Goal: Task Accomplishment & Management: Complete application form

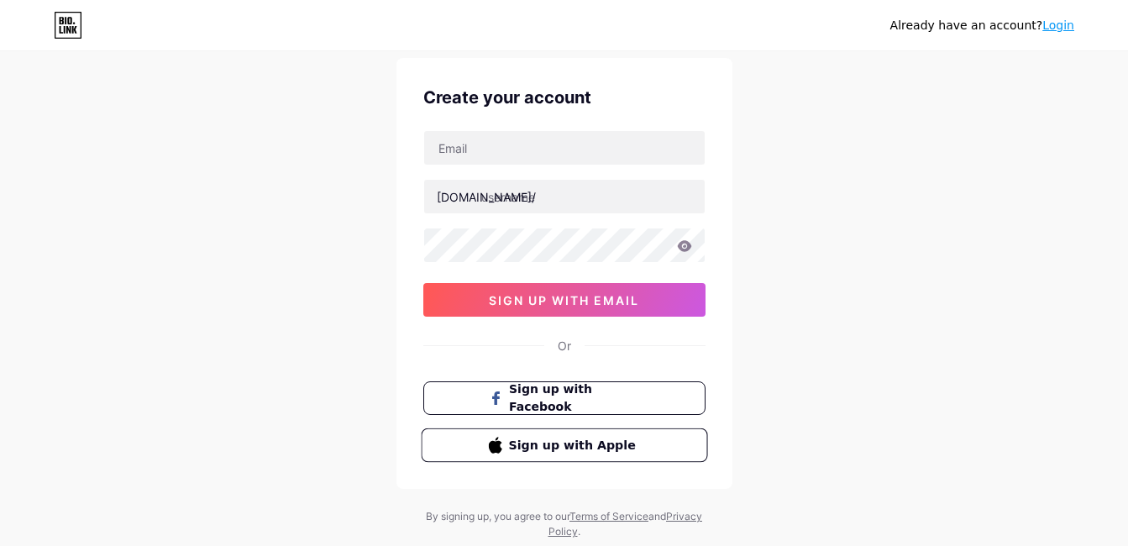
scroll to position [97, 0]
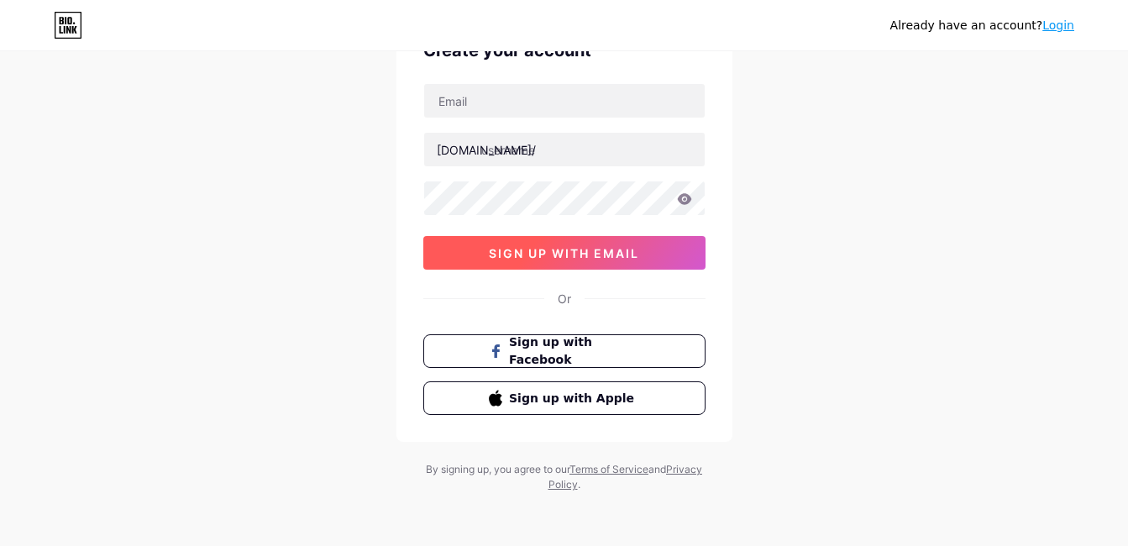
click at [625, 248] on span "sign up with email" at bounding box center [564, 253] width 150 height 14
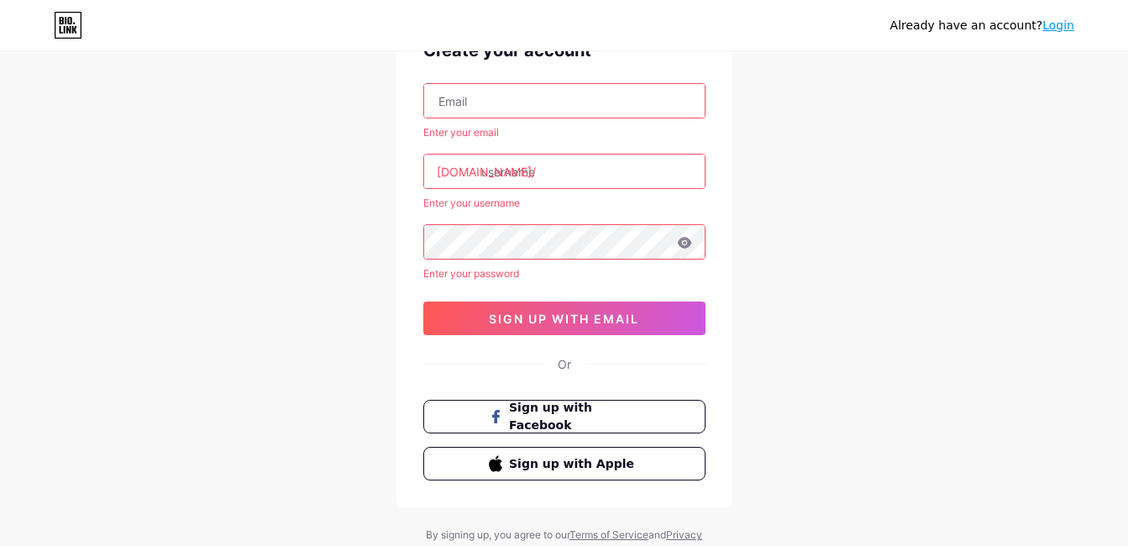
click at [515, 166] on input "text" at bounding box center [564, 172] width 281 height 34
click at [516, 103] on input "text" at bounding box center [564, 101] width 281 height 34
click at [514, 91] on div at bounding box center [564, 100] width 282 height 35
click at [506, 98] on input "text" at bounding box center [564, 101] width 281 height 34
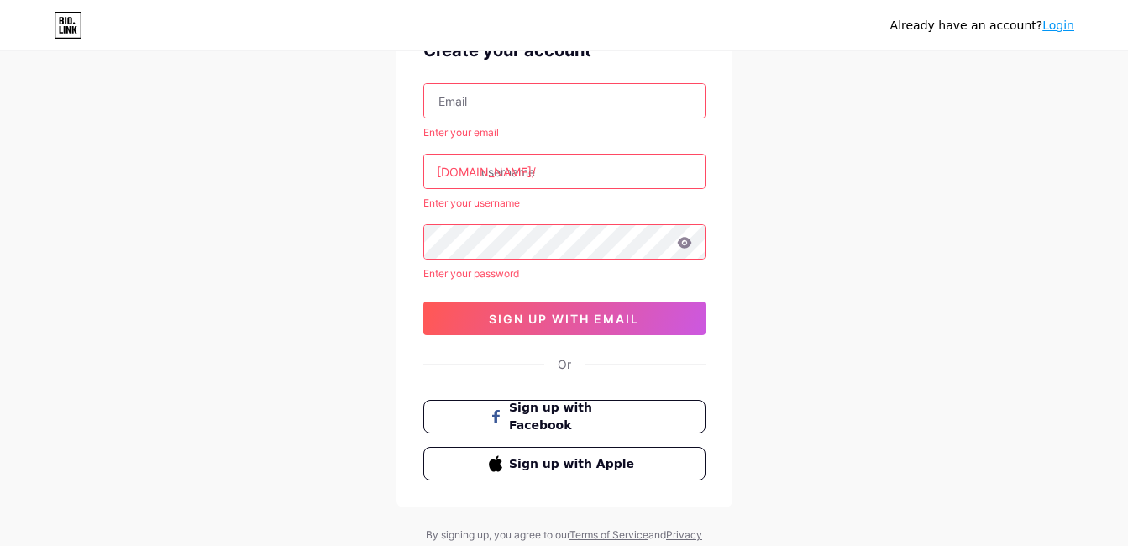
paste input "[EMAIL_ADDRESS][DOMAIN_NAME]"
click at [745, 103] on div "Already have an account? Login Create your account workingmemo939@gmail.com Ent…" at bounding box center [564, 257] width 1128 height 708
click at [587, 171] on input "text" at bounding box center [564, 172] width 281 height 34
click at [615, 102] on input "[EMAIL_ADDRESS][DOMAIN_NAME]" at bounding box center [564, 101] width 281 height 34
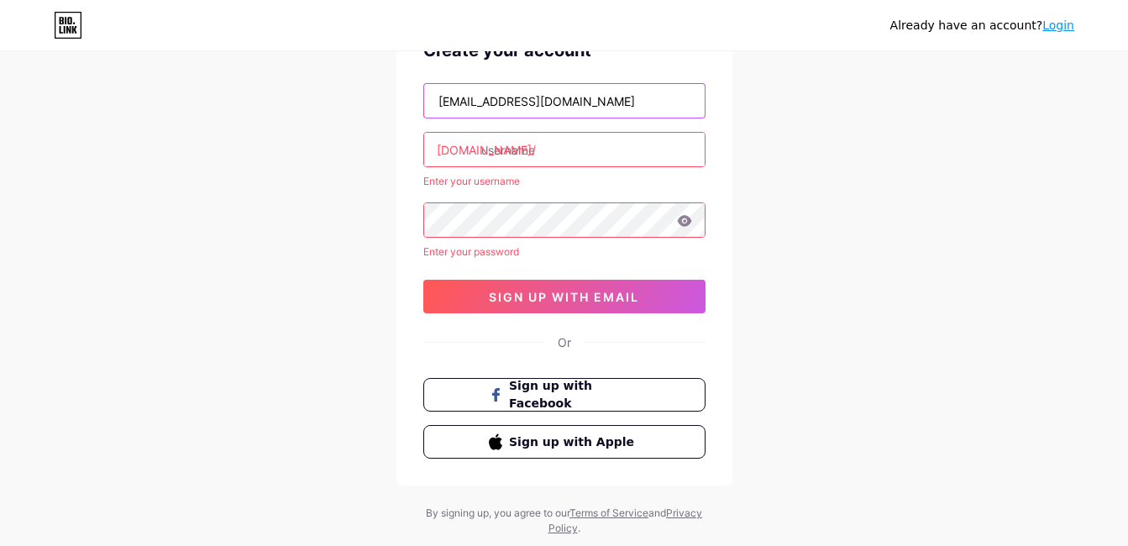
type input "[EMAIL_ADDRESS][DOMAIN_NAME]"
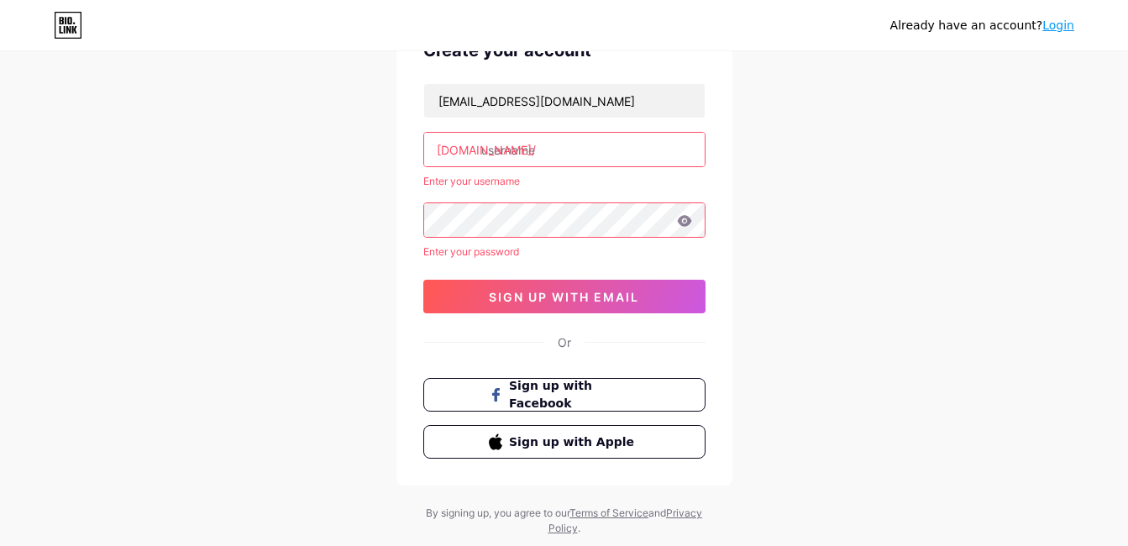
click at [567, 154] on input "text" at bounding box center [564, 150] width 281 height 34
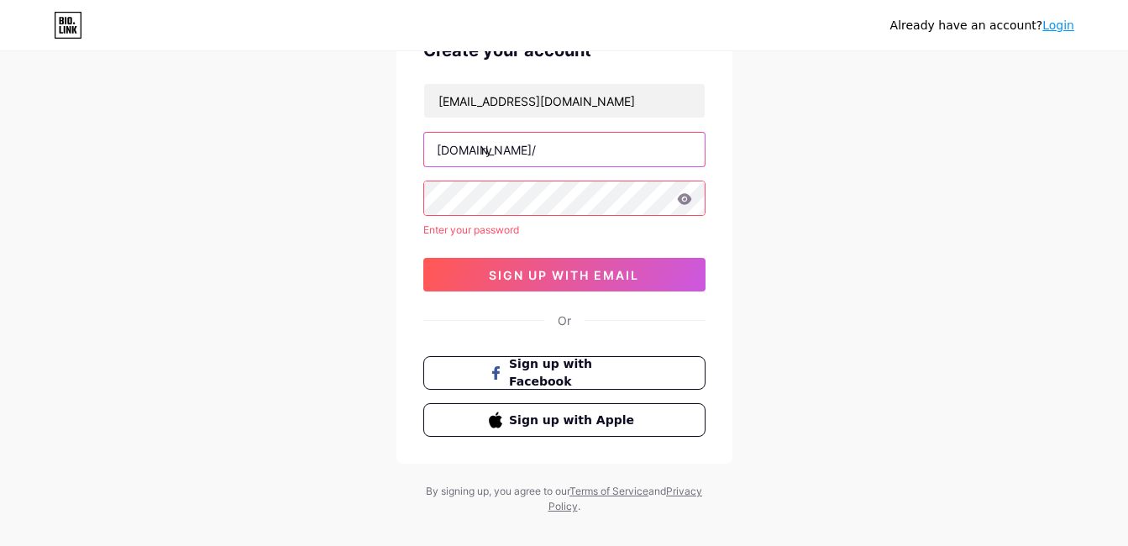
type input "r"
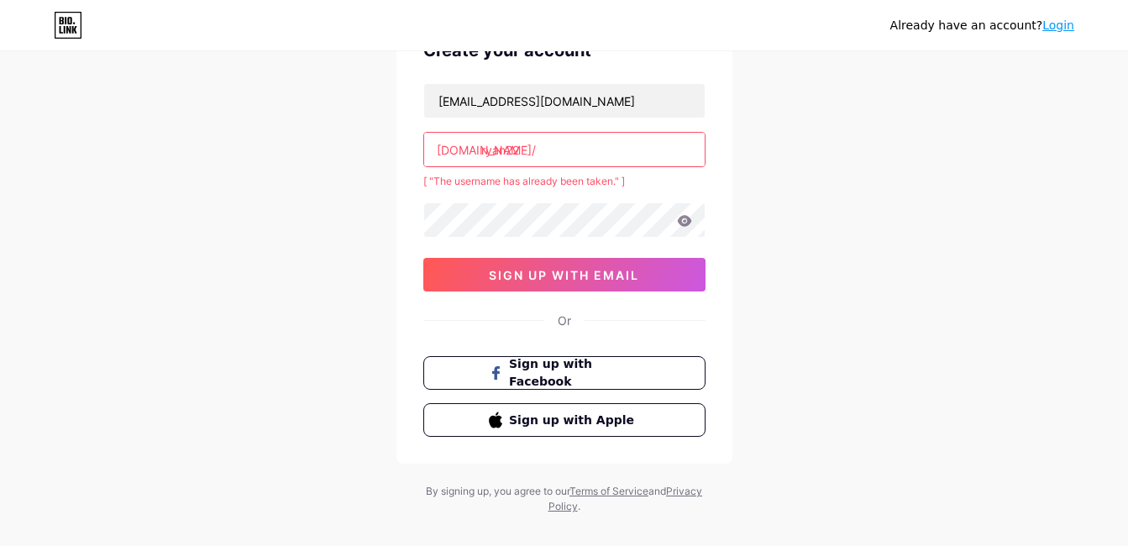
click at [556, 158] on input "ryan22" at bounding box center [564, 150] width 281 height 34
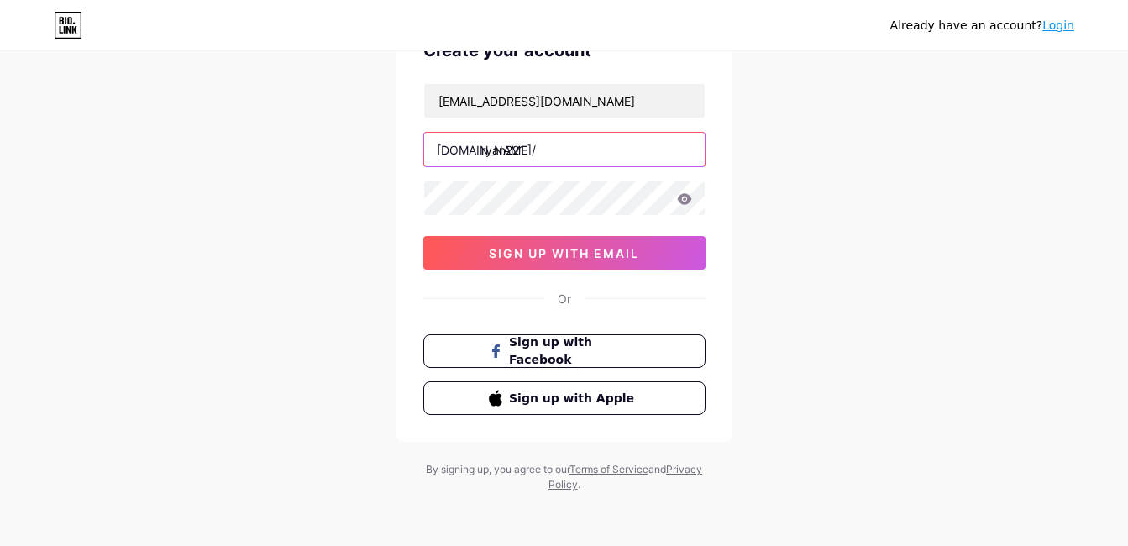
click at [522, 154] on input "ryan221" at bounding box center [564, 150] width 281 height 34
click at [529, 149] on input "ryan21" at bounding box center [564, 150] width 281 height 34
type input "ryan21"
click at [418, 197] on div "Create your account workingmemo939@gmail.com bio.link/ ryan21 sign up with emai…" at bounding box center [564, 226] width 336 height 431
click at [802, 263] on div "Already have an account? Login Create your account workingmemo939@gmail.com bio…" at bounding box center [564, 224] width 1128 height 642
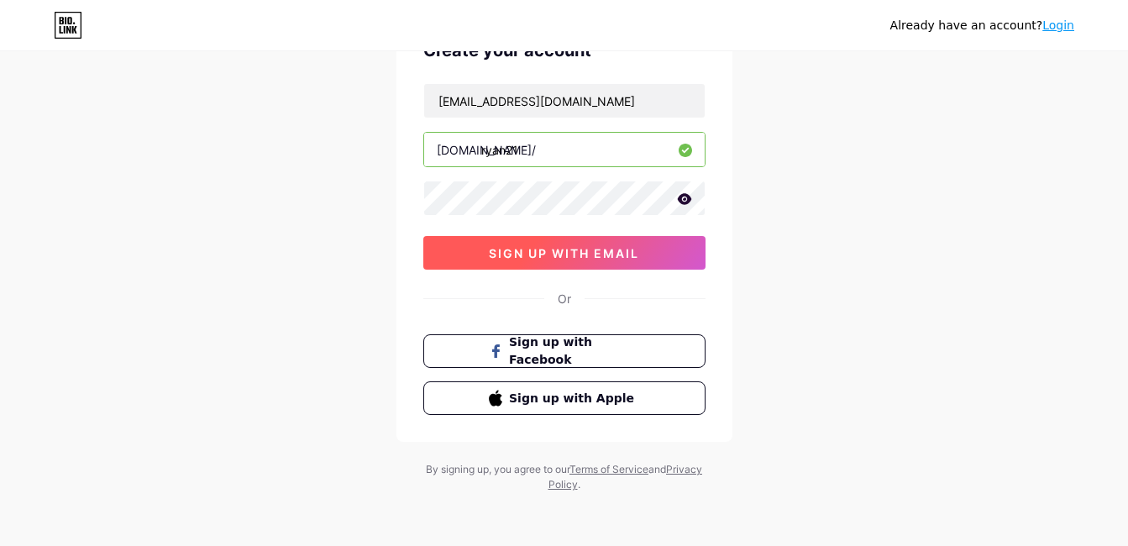
click at [586, 254] on span "sign up with email" at bounding box center [564, 253] width 150 height 14
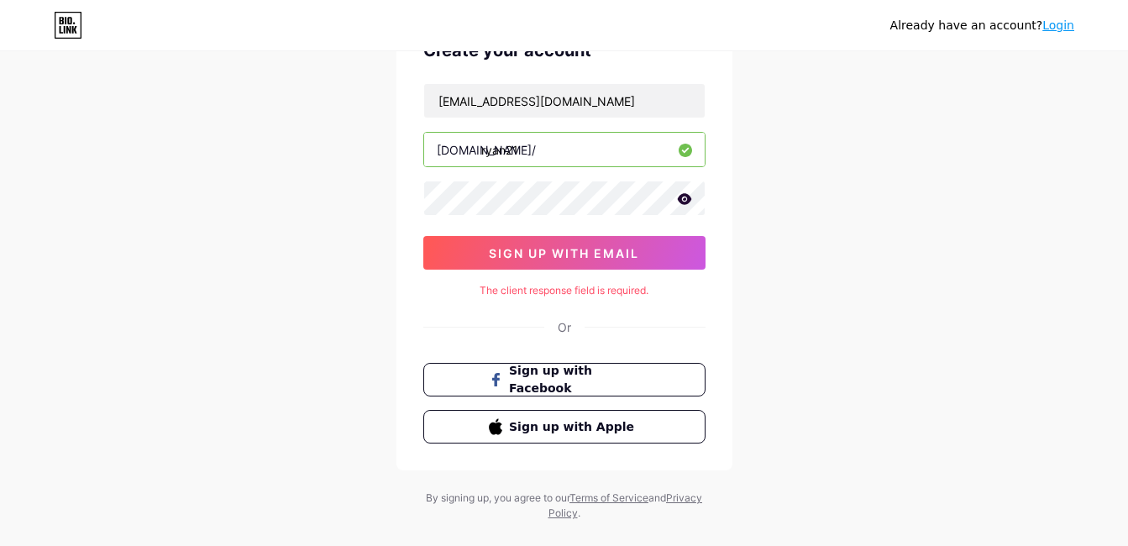
click at [543, 146] on input "ryan21" at bounding box center [564, 150] width 281 height 34
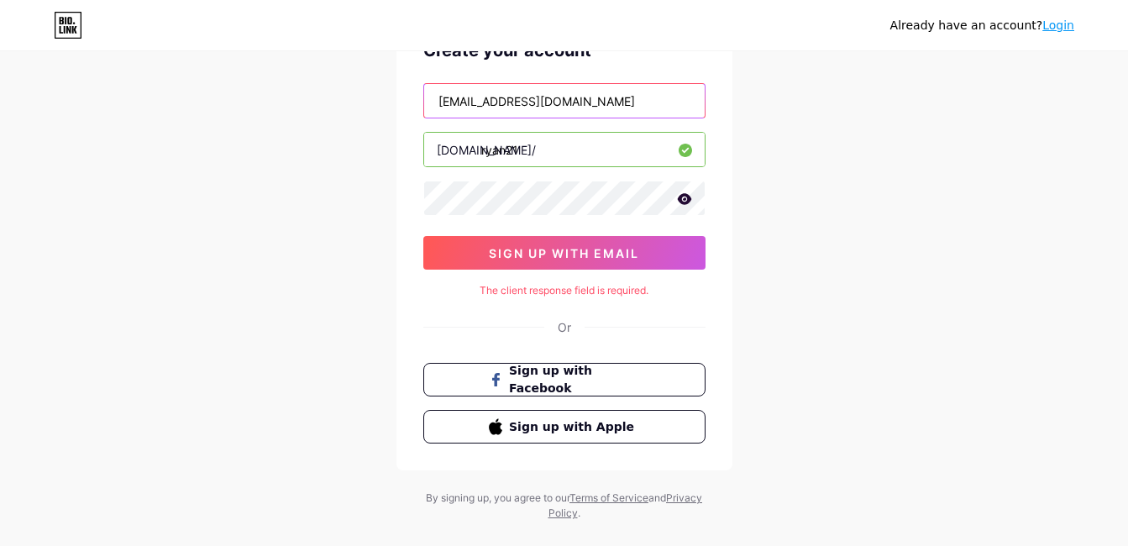
click at [597, 97] on input "[EMAIL_ADDRESS][DOMAIN_NAME]" at bounding box center [564, 101] width 281 height 34
click at [598, 96] on input "[EMAIL_ADDRESS][DOMAIN_NAME]" at bounding box center [564, 101] width 281 height 34
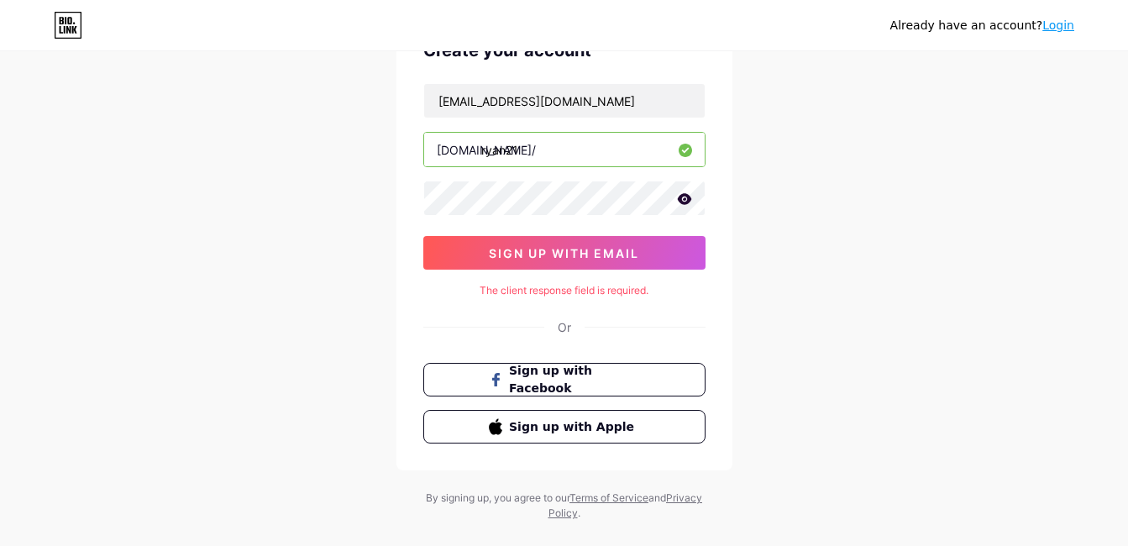
click at [804, 170] on div "Already have an account? Login Create your account workingmemo939@gmail.com bio…" at bounding box center [564, 238] width 1128 height 671
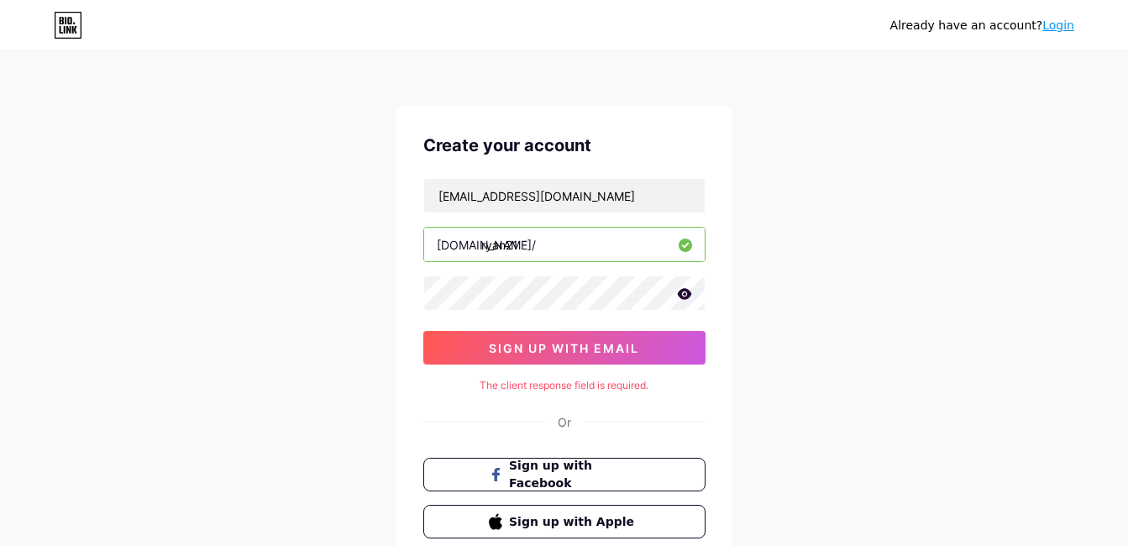
scroll to position [0, 0]
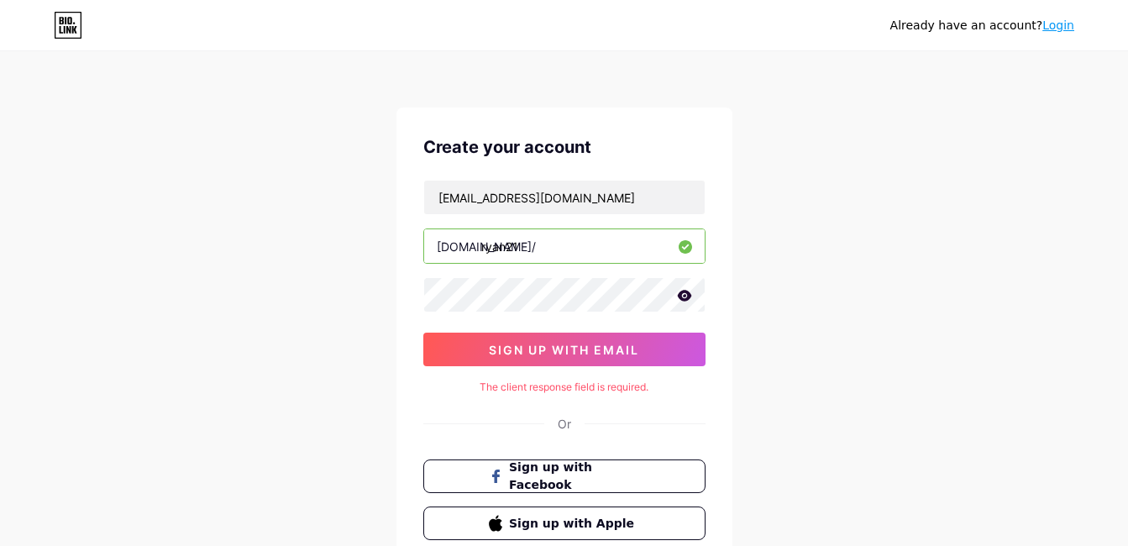
click at [611, 392] on div "The client response field is required." at bounding box center [564, 387] width 282 height 15
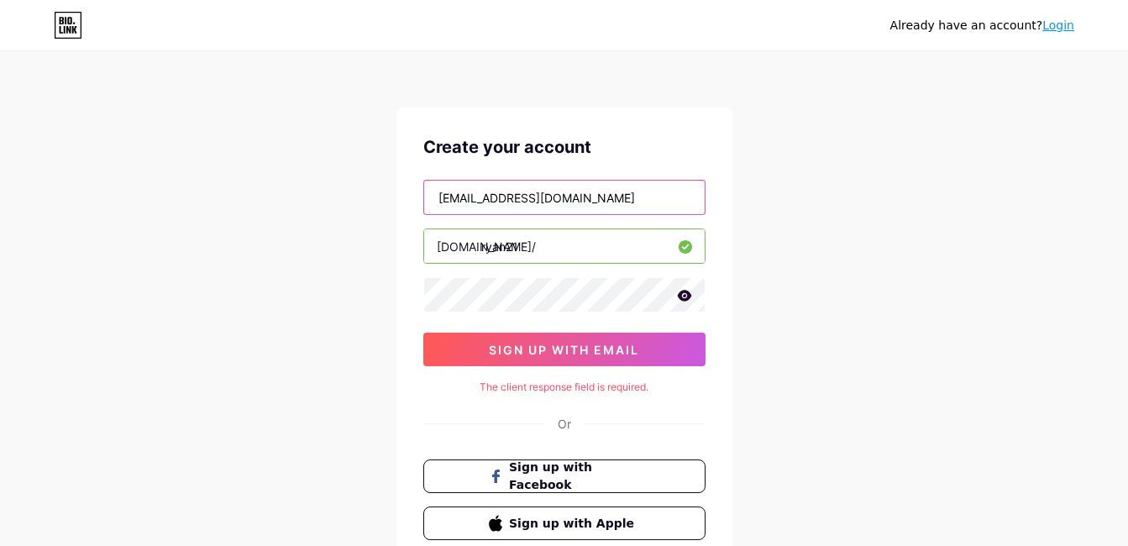
click at [568, 195] on input "[EMAIL_ADDRESS][DOMAIN_NAME]" at bounding box center [564, 198] width 281 height 34
click at [766, 200] on div "Already have an account? Login Create your account bio.link/ ryan21 sign up wit…" at bounding box center [564, 335] width 1128 height 671
click at [553, 202] on input "text" at bounding box center [564, 198] width 281 height 34
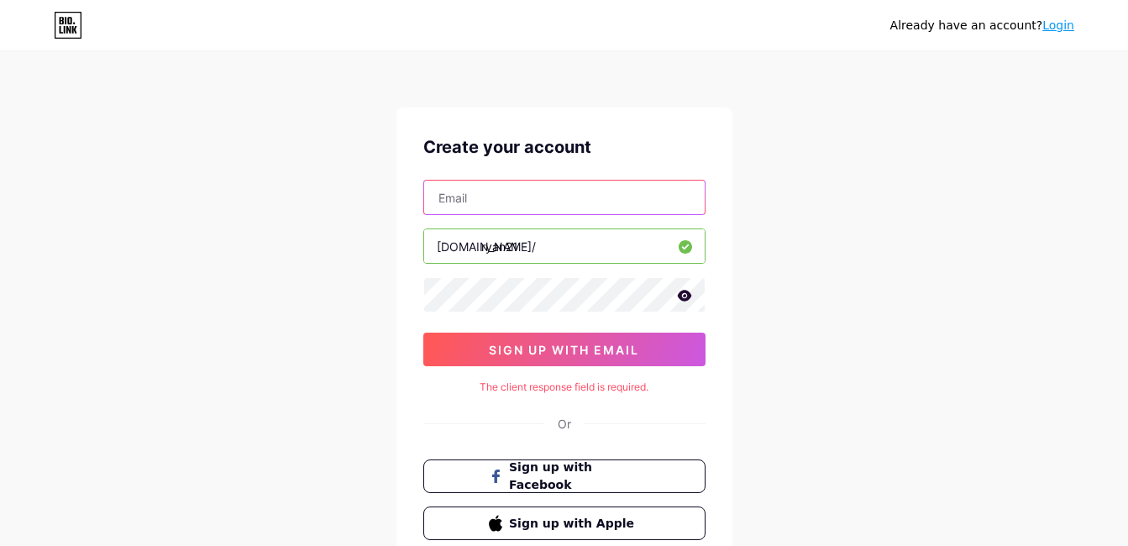
paste input "[EMAIL_ADDRESS][DOMAIN_NAME]"
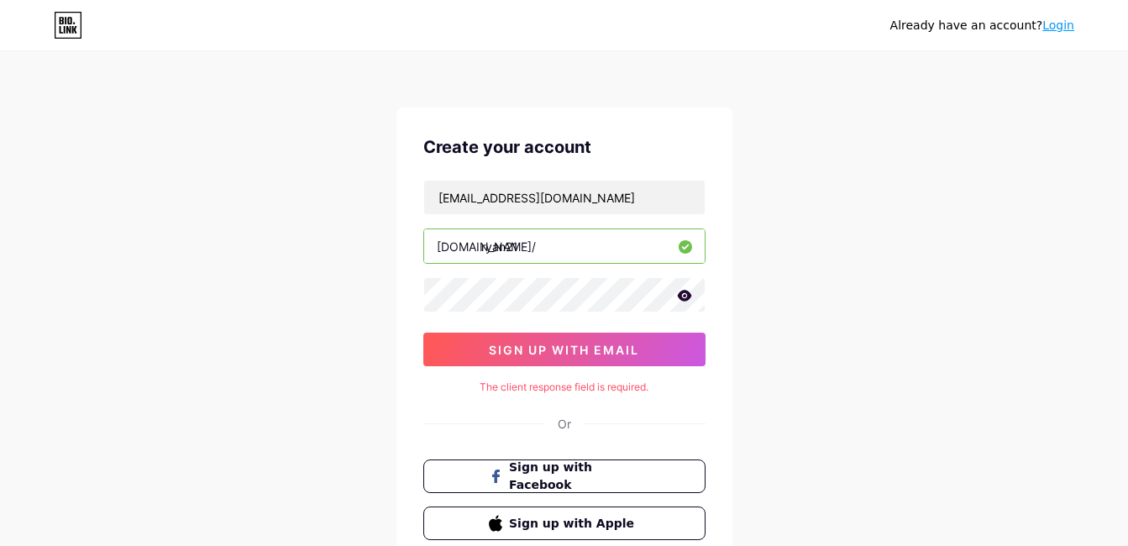
click at [742, 199] on div "Already have an account? Login Create your account workingmemo939@gmail.com bio…" at bounding box center [564, 335] width 1128 height 671
click at [584, 388] on div "The client response field is required." at bounding box center [564, 387] width 282 height 15
click at [599, 348] on span "sign up with email" at bounding box center [564, 350] width 150 height 14
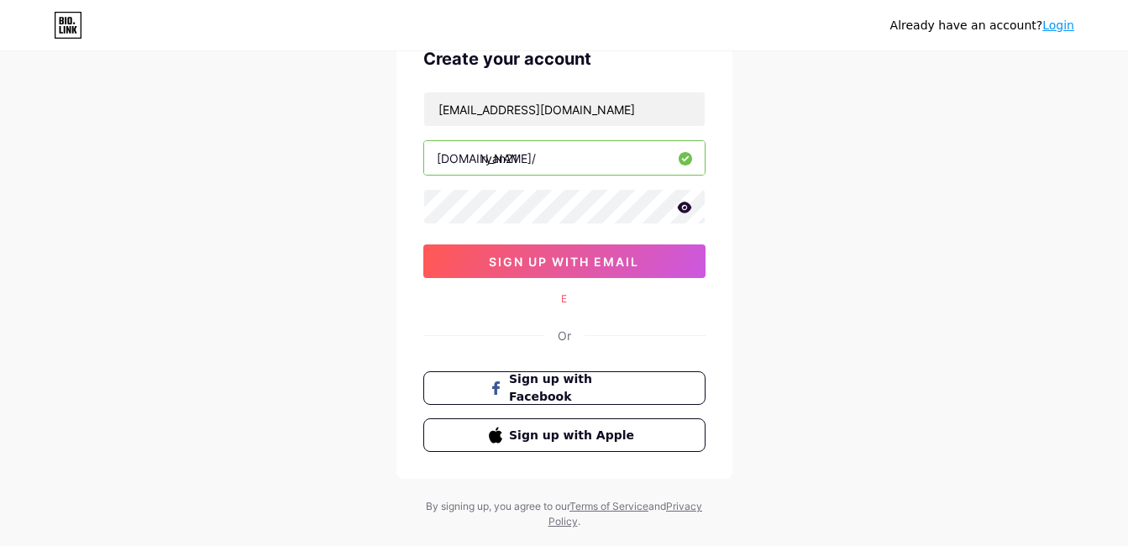
scroll to position [125, 0]
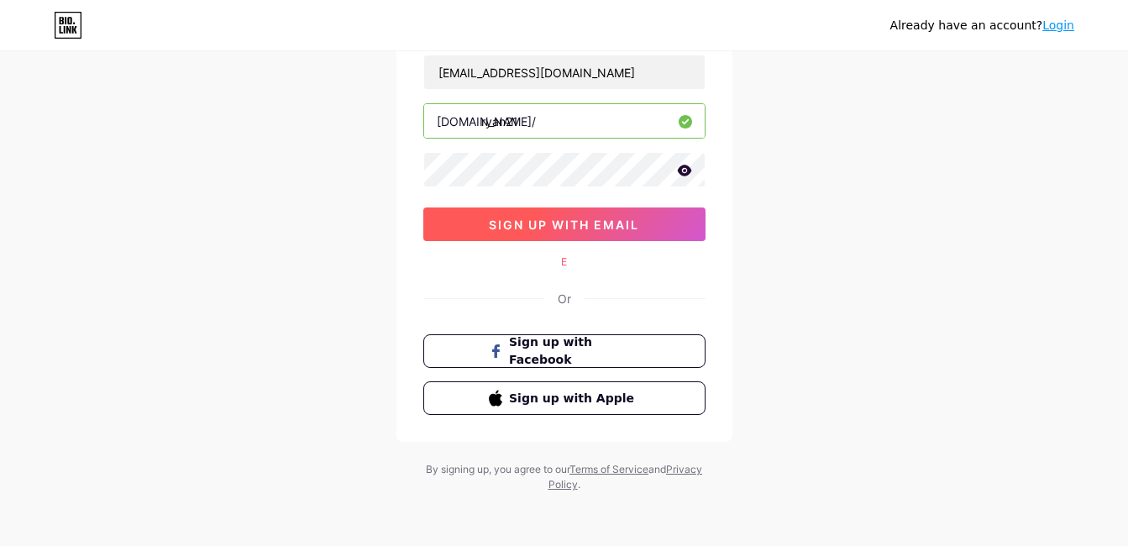
click at [597, 207] on button "sign up with email" at bounding box center [564, 224] width 282 height 34
click at [587, 233] on button "sign up with email" at bounding box center [564, 224] width 282 height 34
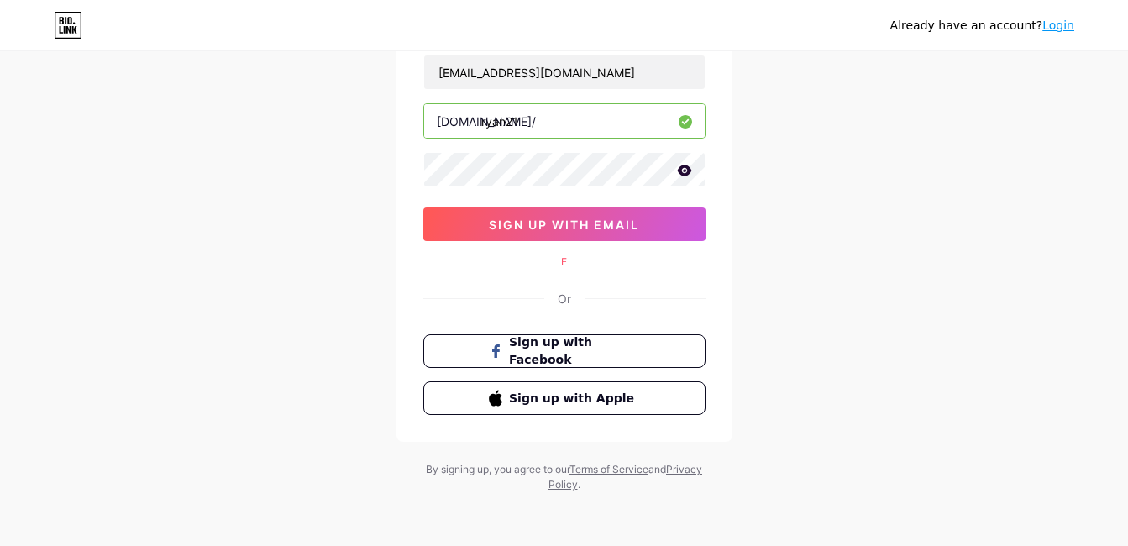
click at [563, 129] on input "ryan21" at bounding box center [564, 121] width 281 height 34
click at [461, 120] on div "[DOMAIN_NAME]/" at bounding box center [486, 122] width 99 height 18
click at [480, 120] on input "ryan21" at bounding box center [564, 121] width 281 height 34
click at [521, 118] on input "ryan21" at bounding box center [564, 121] width 281 height 34
click at [615, 71] on input "[EMAIL_ADDRESS][DOMAIN_NAME]" at bounding box center [564, 72] width 281 height 34
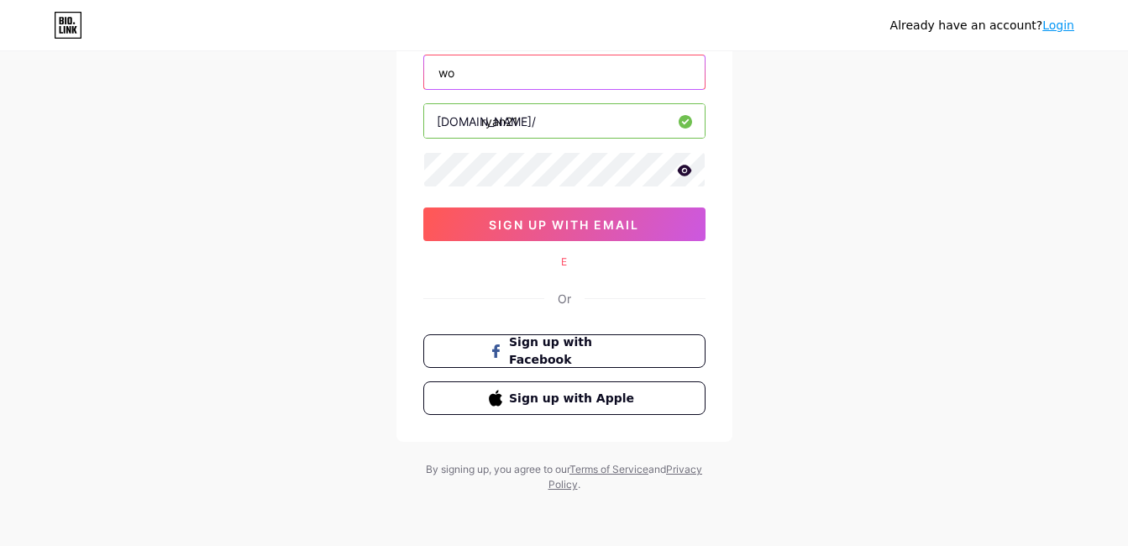
type input "w"
paste input "[EMAIL_ADDRESS][DOMAIN_NAME]"
type input "[EMAIL_ADDRESS][DOMAIN_NAME]"
click at [792, 141] on div "Already have an account? Login Create your account workingmemo939@gmail.com bio…" at bounding box center [564, 210] width 1128 height 671
click at [642, 131] on input "ryan21" at bounding box center [564, 121] width 281 height 34
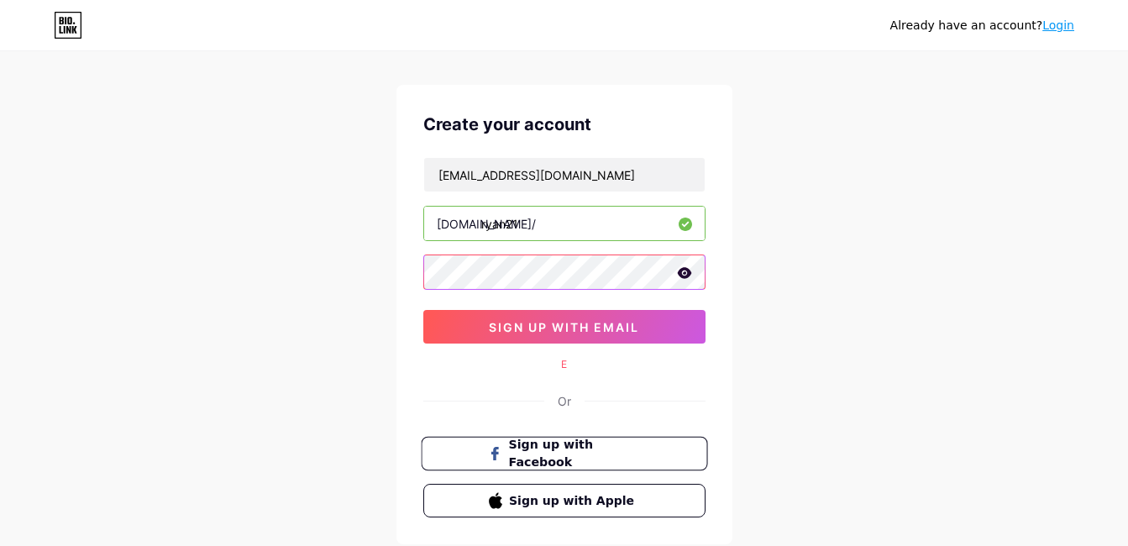
scroll to position [0, 0]
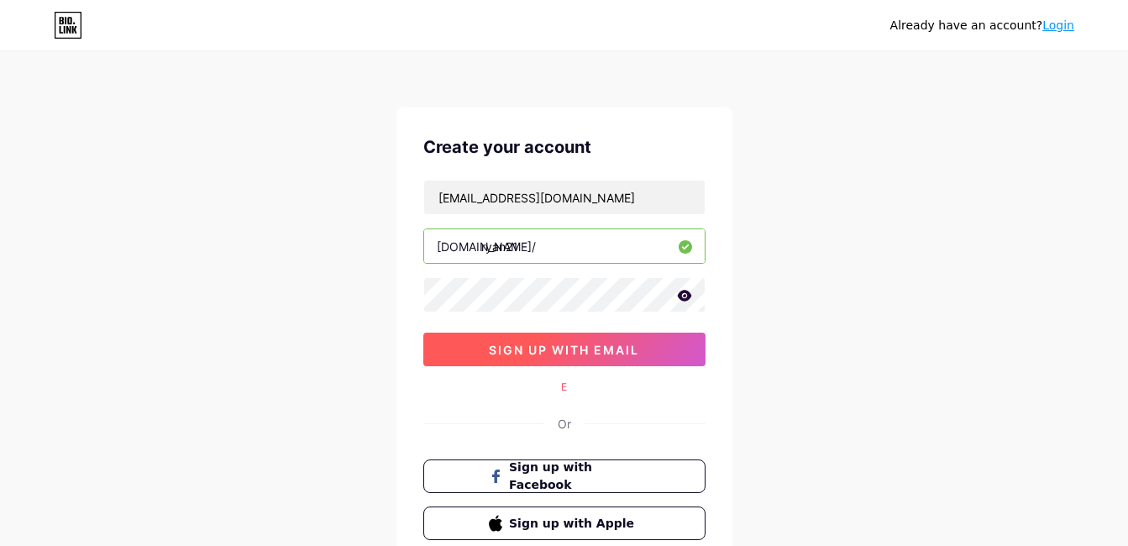
click at [621, 344] on span "sign up with email" at bounding box center [564, 350] width 150 height 14
click at [574, 352] on span "sign up with email" at bounding box center [564, 350] width 150 height 14
click at [563, 391] on div "E" at bounding box center [564, 387] width 282 height 15
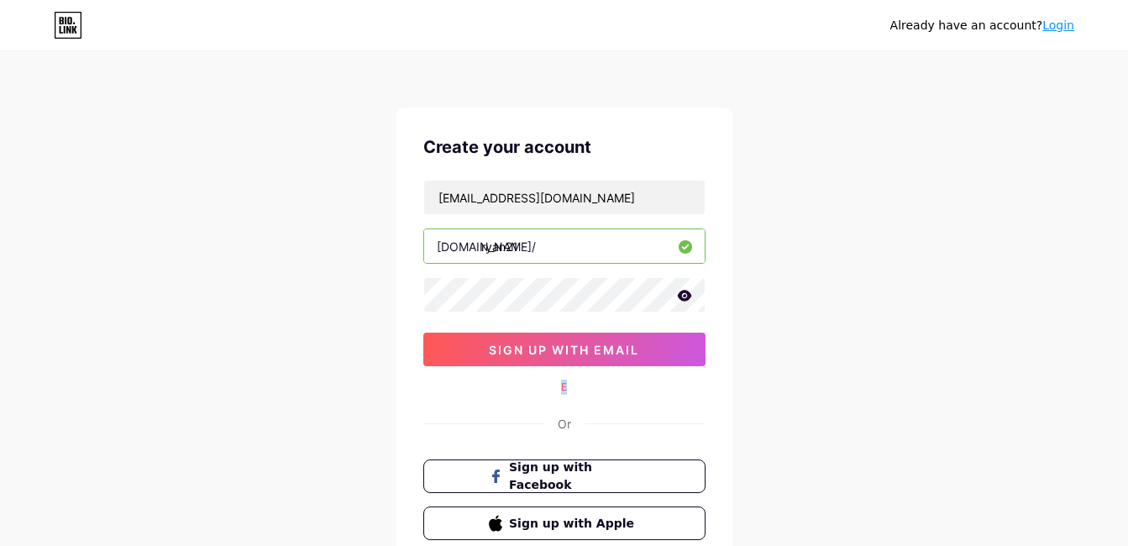
drag, startPoint x: 583, startPoint y: 373, endPoint x: 547, endPoint y: 392, distance: 41.0
click at [547, 392] on div "Create your account workingmemo939@gmail.com bio.link/ ryan21 sign up with emai…" at bounding box center [564, 336] width 336 height 459
drag, startPoint x: 547, startPoint y: 392, endPoint x: 634, endPoint y: 394, distance: 87.4
click at [634, 394] on div "E" at bounding box center [564, 387] width 282 height 15
click at [650, 321] on div "workingmemo939@gmail.com bio.link/ ryan21 sign up with email" at bounding box center [564, 273] width 282 height 186
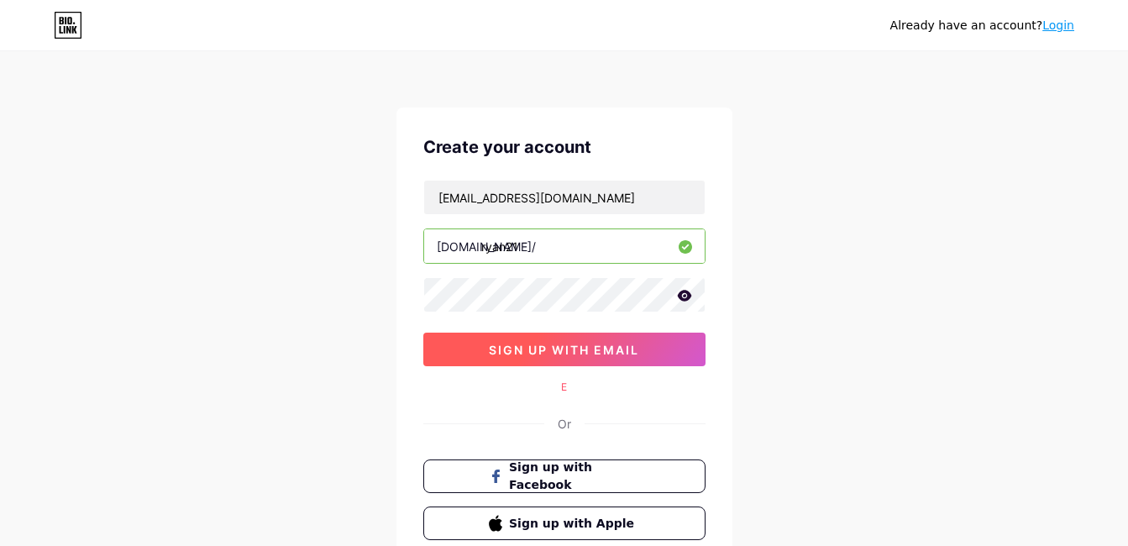
click at [629, 344] on span "sign up with email" at bounding box center [564, 350] width 150 height 14
click at [628, 344] on span "sign up with email" at bounding box center [564, 350] width 150 height 14
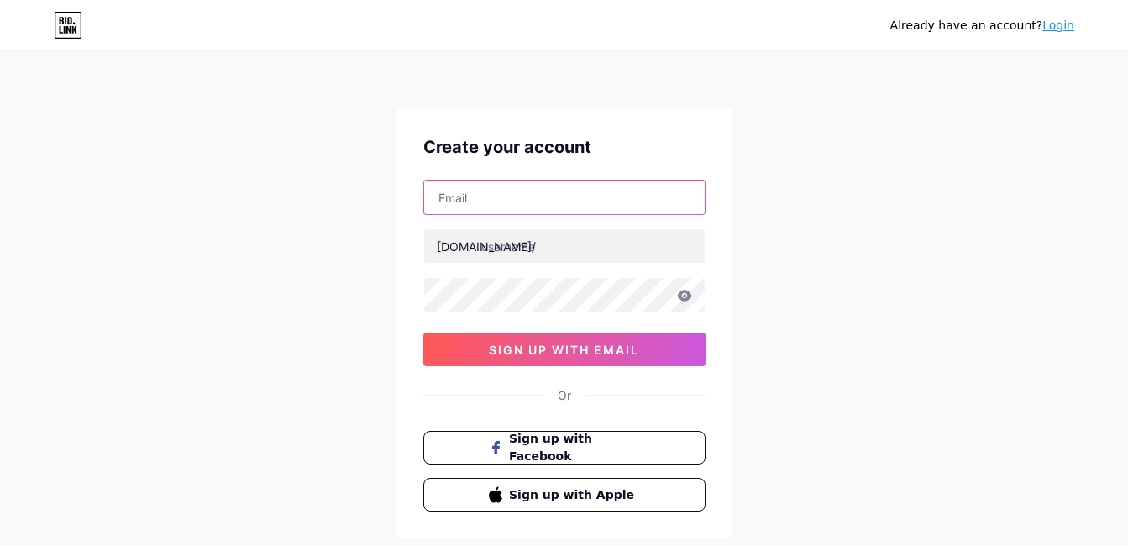
click at [498, 204] on input "text" at bounding box center [564, 198] width 281 height 34
paste input "[EMAIL_ADDRESS][DOMAIN_NAME]"
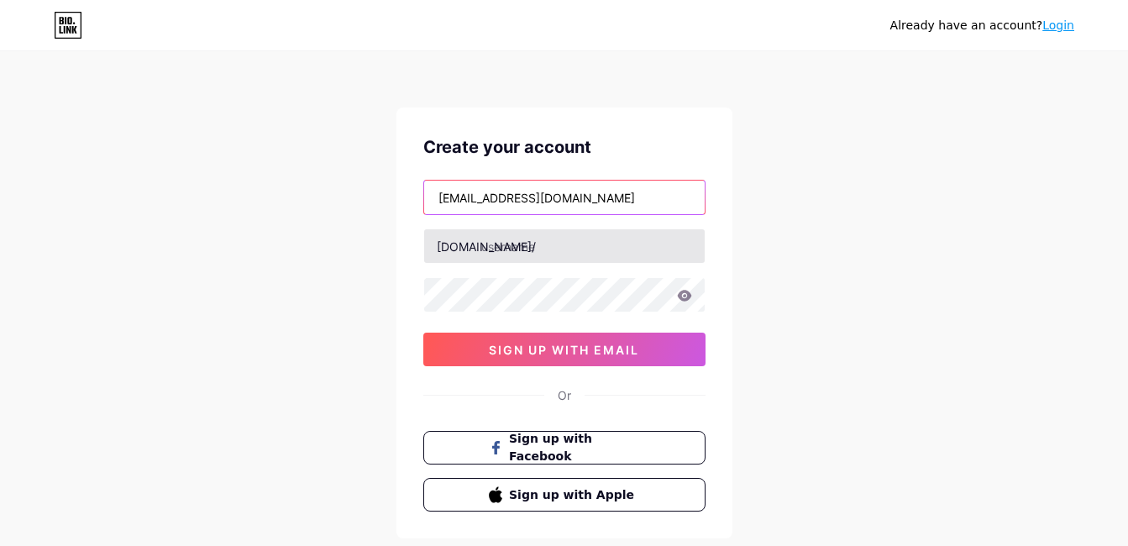
type input "[EMAIL_ADDRESS][DOMAIN_NAME]"
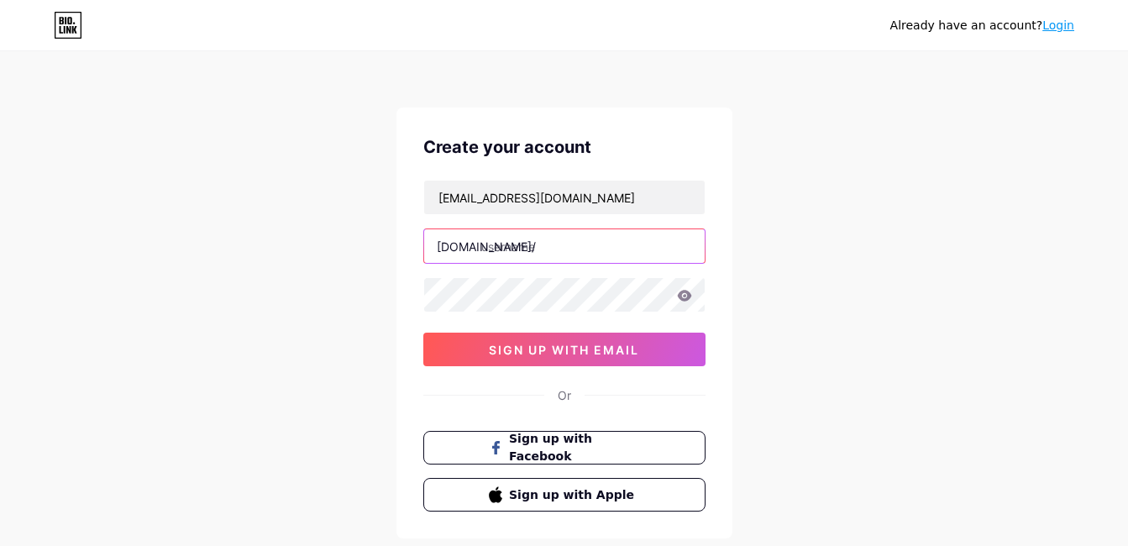
click at [610, 236] on input "text" at bounding box center [564, 246] width 281 height 34
type input "ryan21"
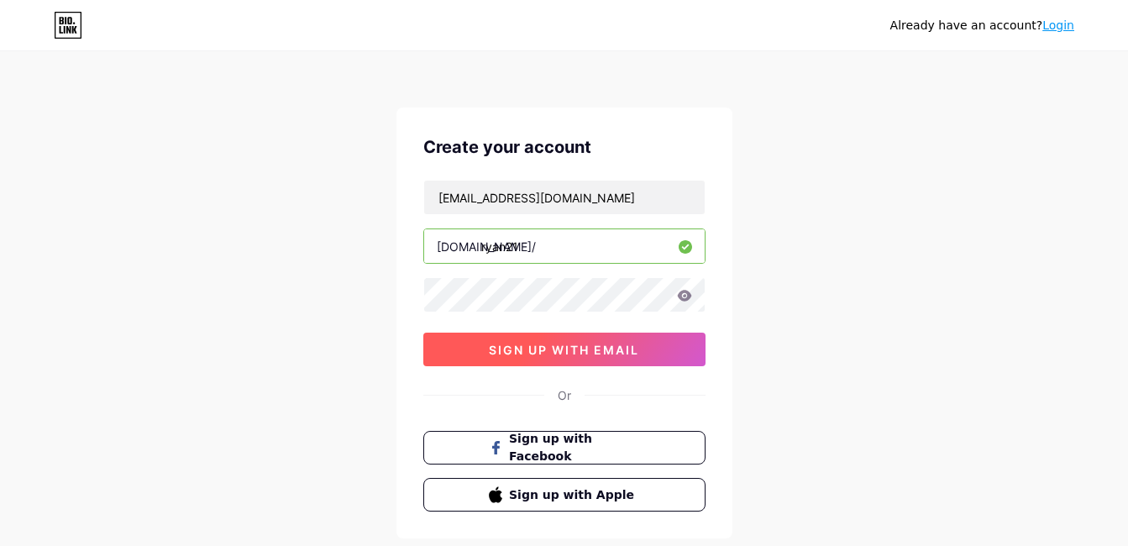
click at [621, 350] on span "sign up with email" at bounding box center [564, 350] width 150 height 14
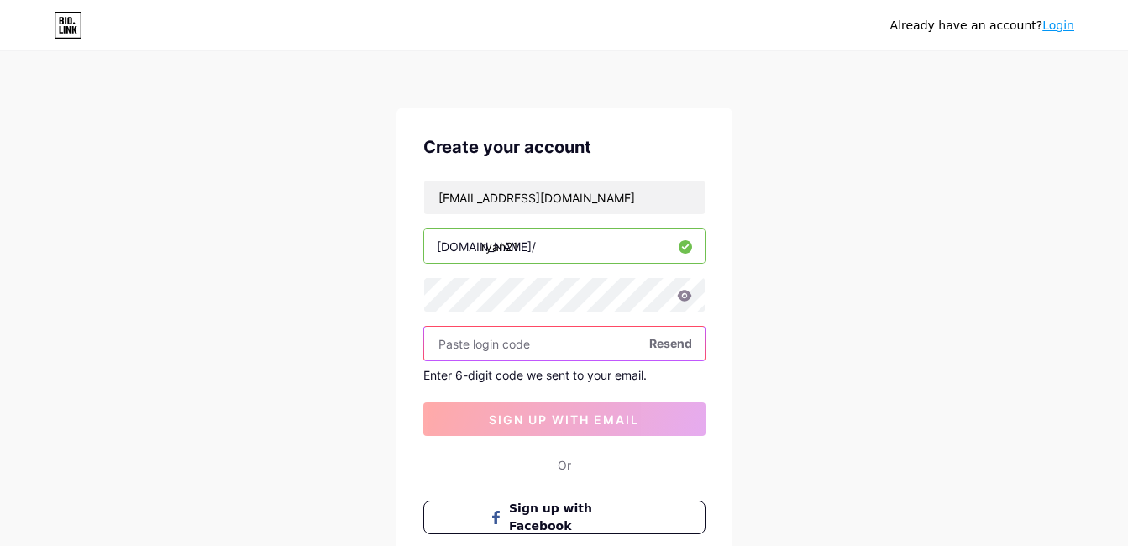
click at [516, 341] on input "text" at bounding box center [564, 344] width 281 height 34
paste input "458872"
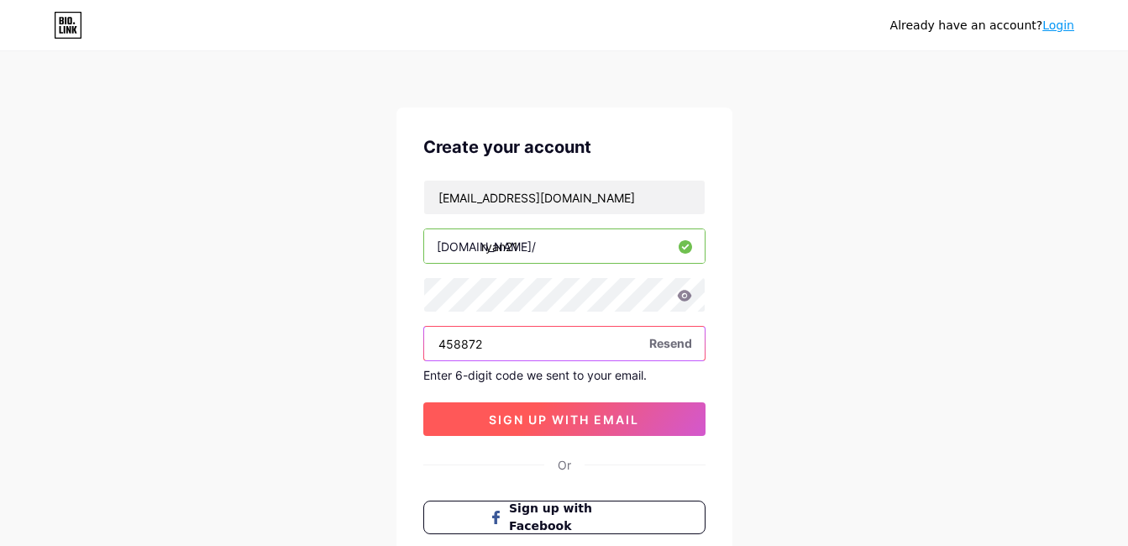
type input "458872"
click at [585, 423] on span "sign up with email" at bounding box center [564, 419] width 150 height 14
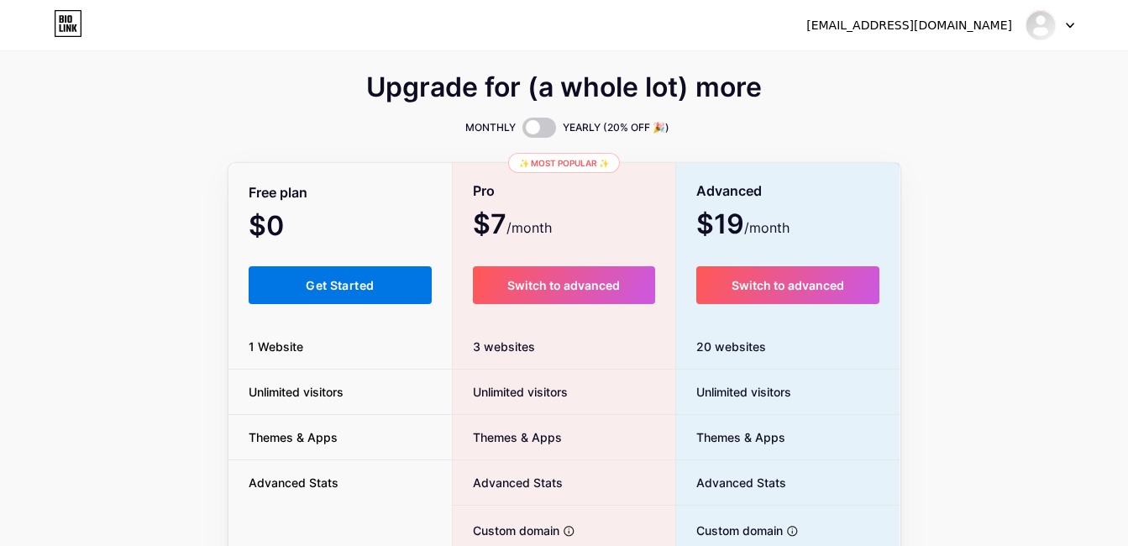
click at [303, 279] on button "Get Started" at bounding box center [341, 285] width 184 height 38
click at [370, 272] on button "Get Started" at bounding box center [341, 285] width 184 height 38
click at [343, 269] on button "Get Started" at bounding box center [341, 285] width 184 height 38
click at [346, 289] on span "Get Started" at bounding box center [340, 285] width 68 height 14
click at [346, 282] on span "Get Started" at bounding box center [340, 285] width 68 height 14
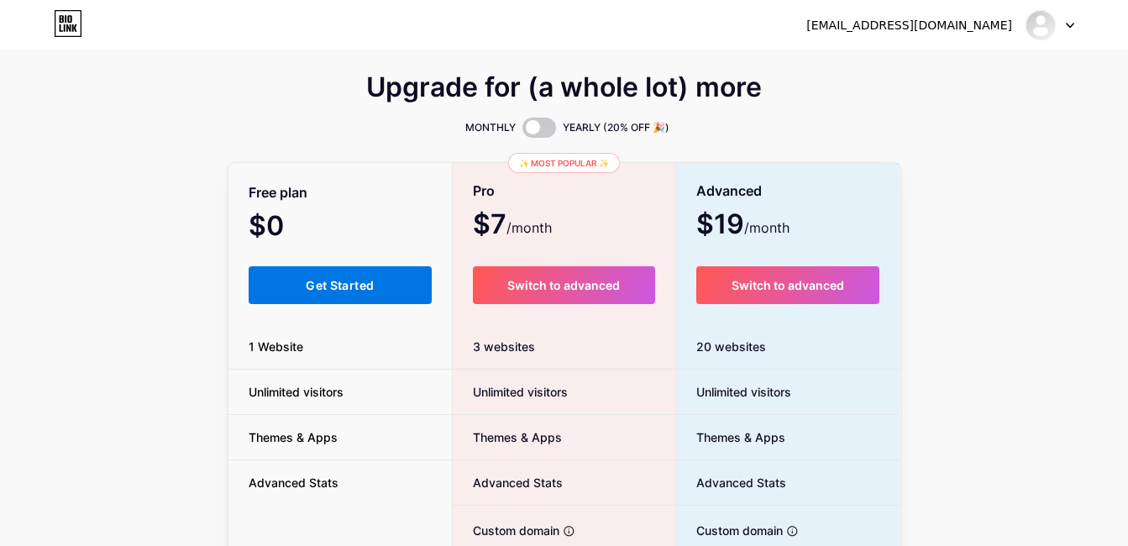
click at [346, 282] on span "Get Started" at bounding box center [340, 285] width 68 height 14
click at [348, 282] on span "Get Started" at bounding box center [340, 285] width 68 height 14
click at [349, 282] on span "Get Started" at bounding box center [340, 285] width 68 height 14
drag, startPoint x: 52, startPoint y: 210, endPoint x: 79, endPoint y: 192, distance: 32.1
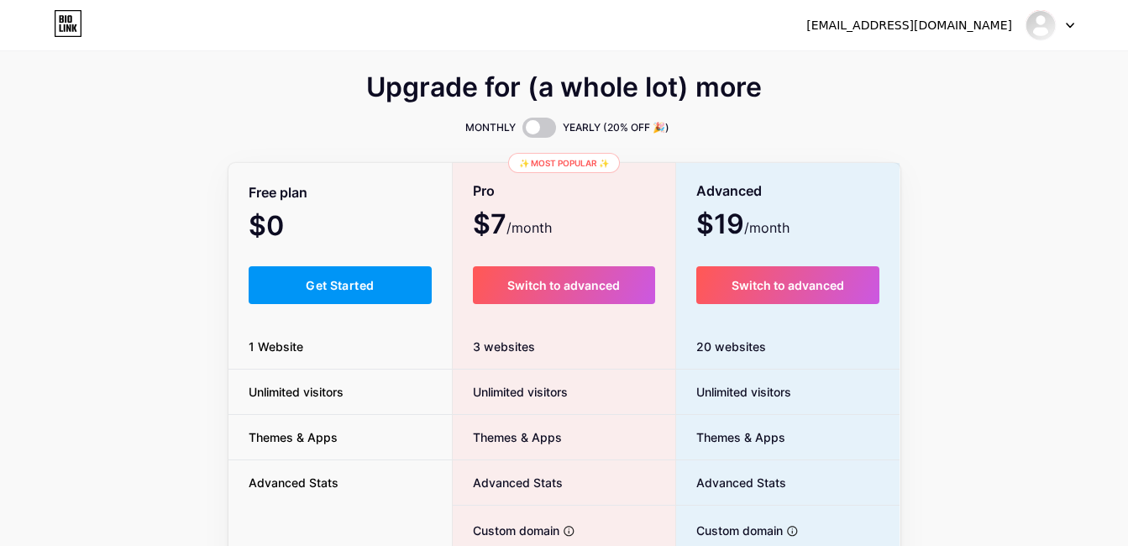
click at [52, 210] on div "Upgrade for (a whole lot) more MONTHLY YEARLY (20% OFF 🎉) Free plan $0 /month G…" at bounding box center [564, 417] width 1128 height 680
click at [548, 125] on span at bounding box center [539, 128] width 34 height 20
click at [522, 132] on input "checkbox" at bounding box center [522, 132] width 0 height 0
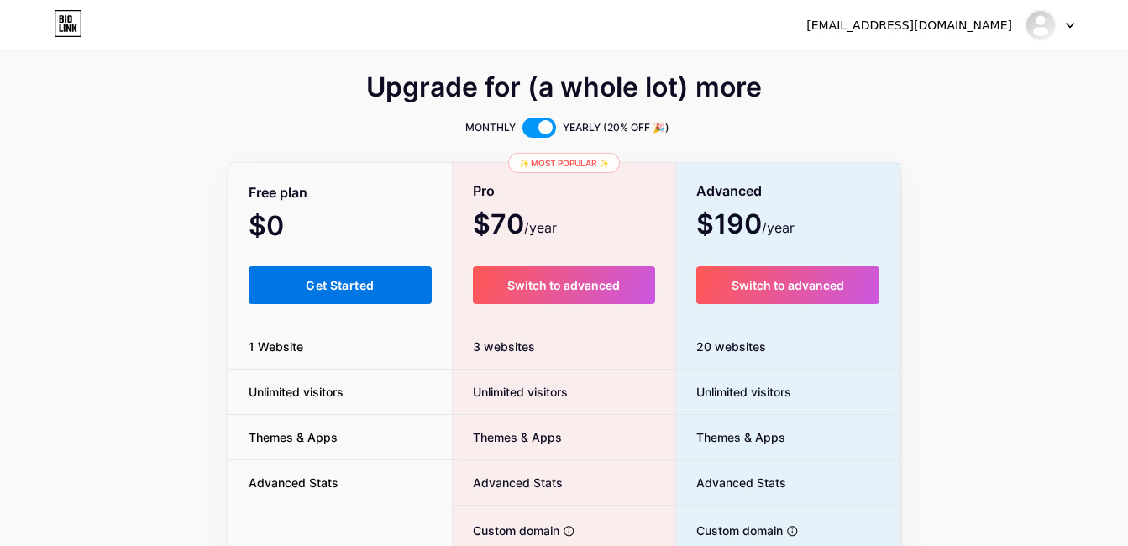
click at [395, 278] on button "Get Started" at bounding box center [341, 285] width 184 height 38
click at [532, 123] on span at bounding box center [539, 128] width 34 height 20
click at [522, 132] on input "checkbox" at bounding box center [522, 132] width 0 height 0
click at [387, 272] on button "Get Started" at bounding box center [341, 285] width 184 height 38
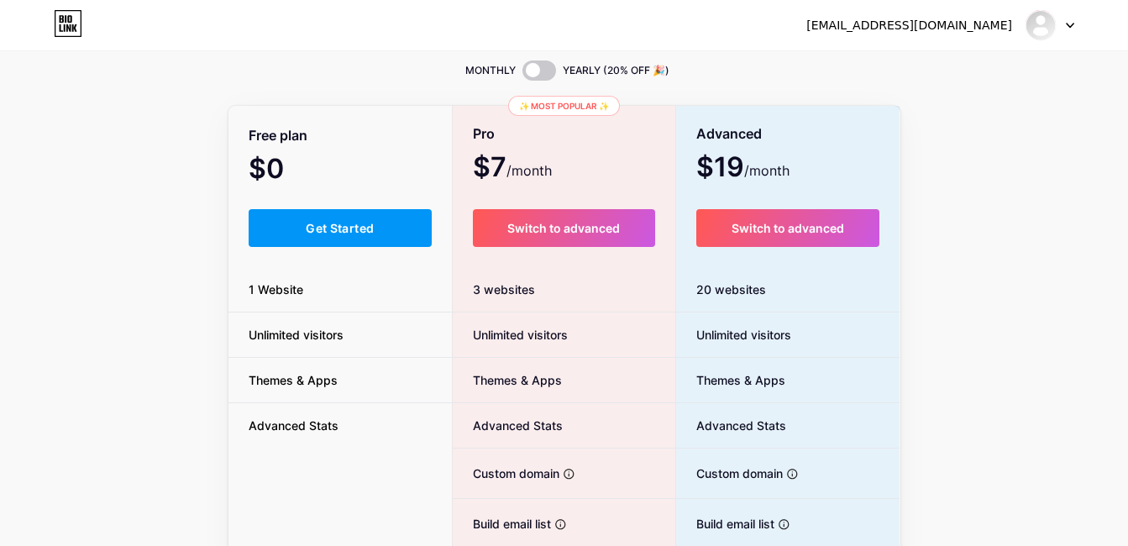
scroll to position [27, 0]
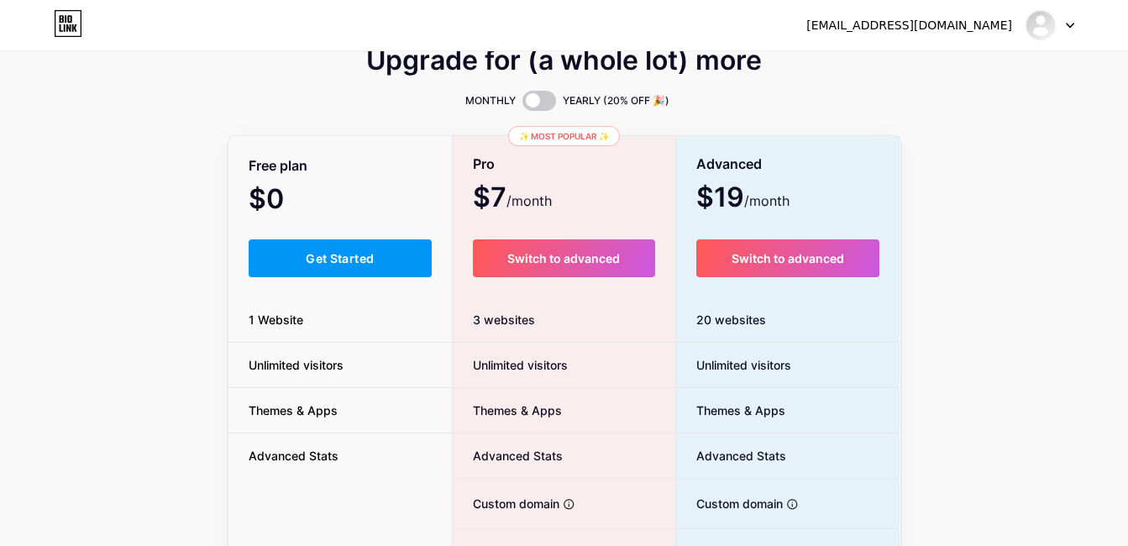
click at [1069, 29] on div at bounding box center [1049, 25] width 49 height 30
click at [952, 59] on link "Dashboard" at bounding box center [969, 68] width 208 height 45
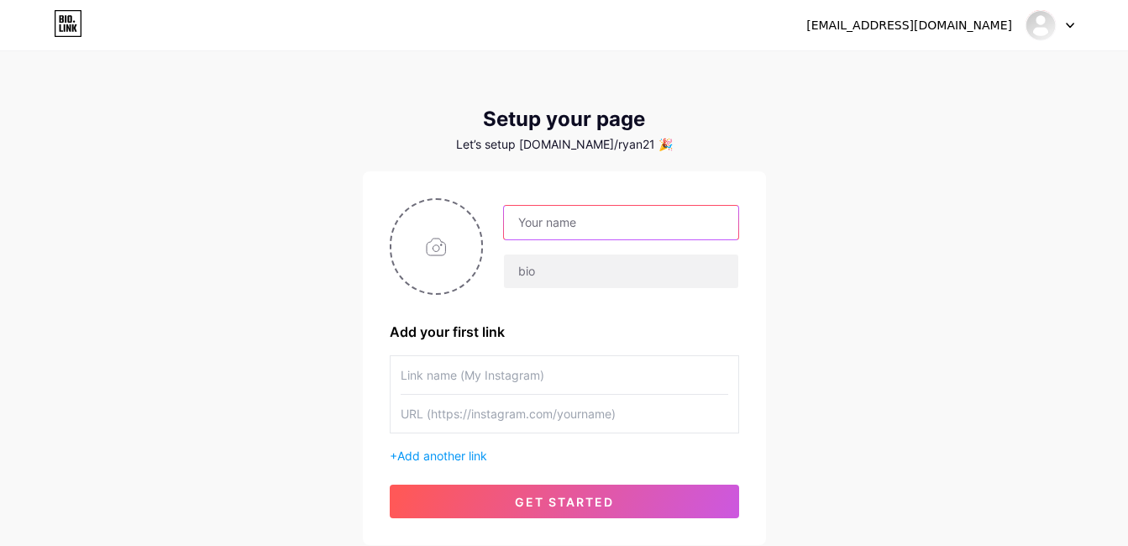
click at [642, 214] on input "text" at bounding box center [620, 223] width 233 height 34
click at [779, 183] on div "[EMAIL_ADDRESS][DOMAIN_NAME] Dashboard Logout Setup your page Let’s setup [DOMA…" at bounding box center [564, 299] width 1128 height 599
click at [561, 375] on input "text" at bounding box center [565, 375] width 328 height 38
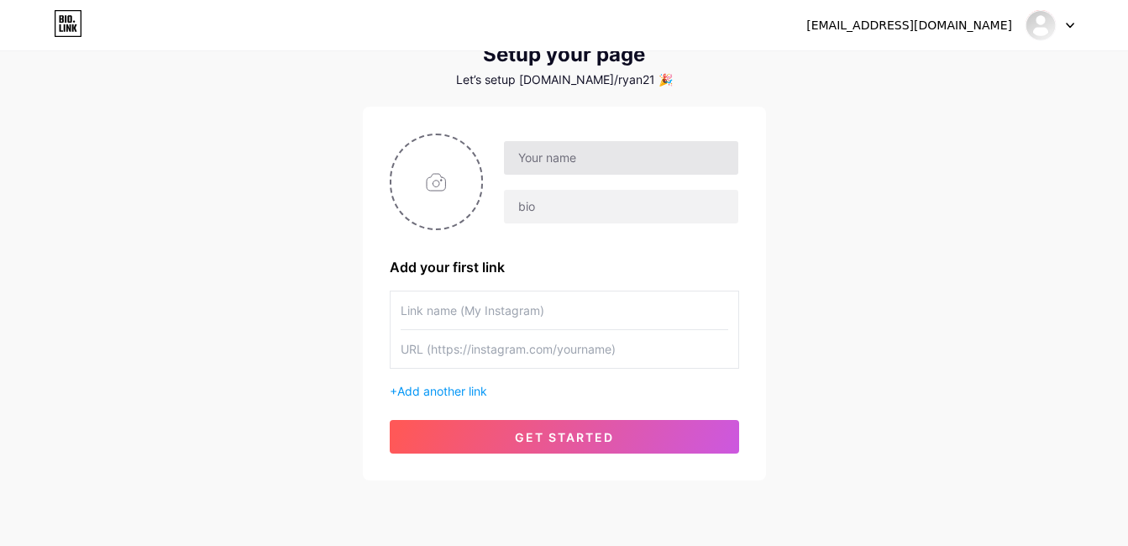
scroll to position [36, 0]
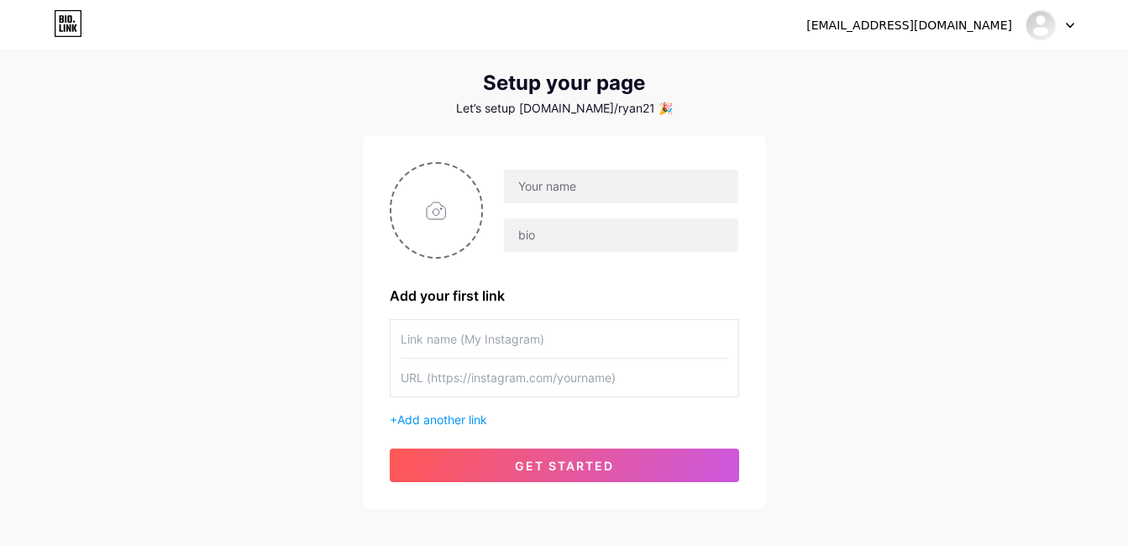
click at [574, 339] on input "text" at bounding box center [565, 339] width 328 height 38
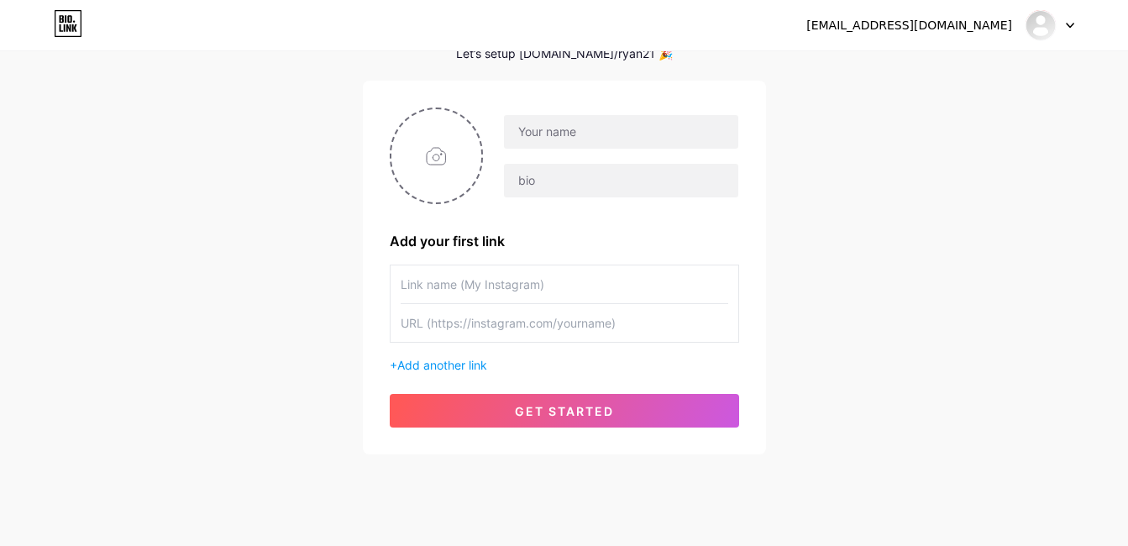
scroll to position [120, 0]
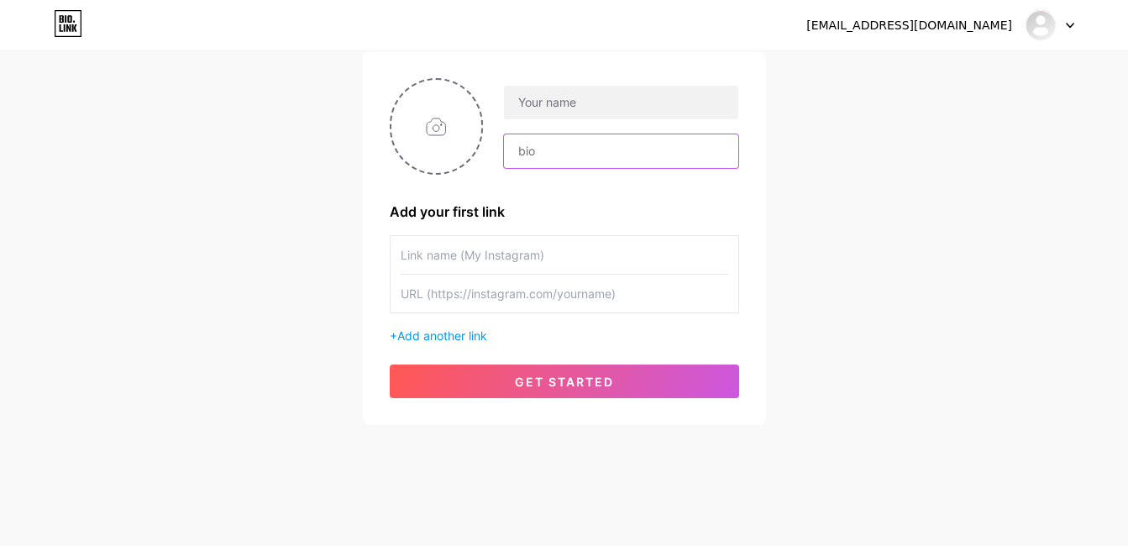
click at [590, 145] on input "text" at bounding box center [620, 151] width 233 height 34
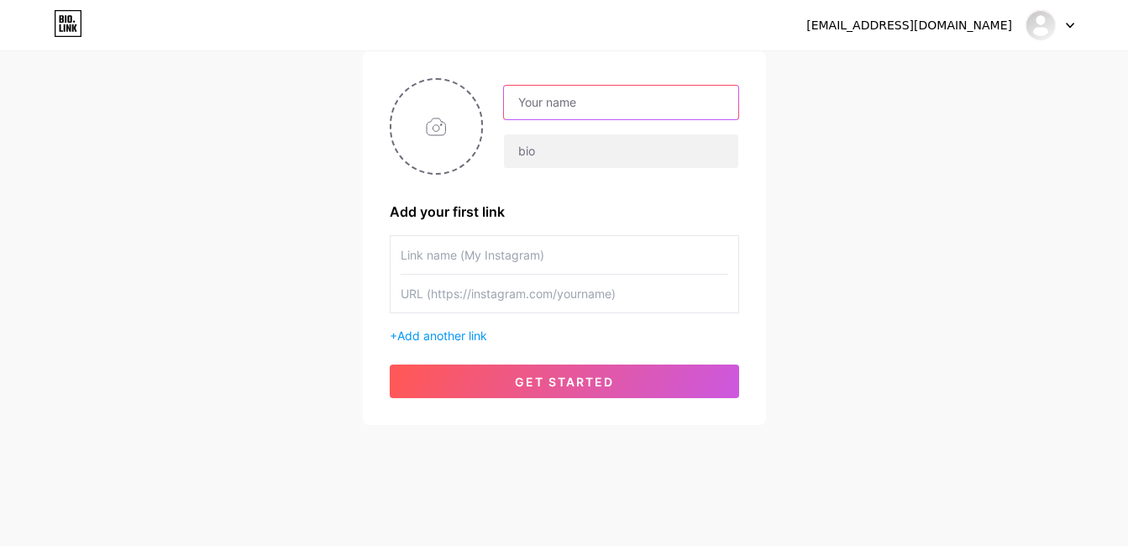
click at [571, 103] on input "text" at bounding box center [620, 103] width 233 height 34
type input "[PERSON_NAME]"
click at [762, 90] on div "[PERSON_NAME] Add your first link + Add another link get started" at bounding box center [564, 238] width 403 height 374
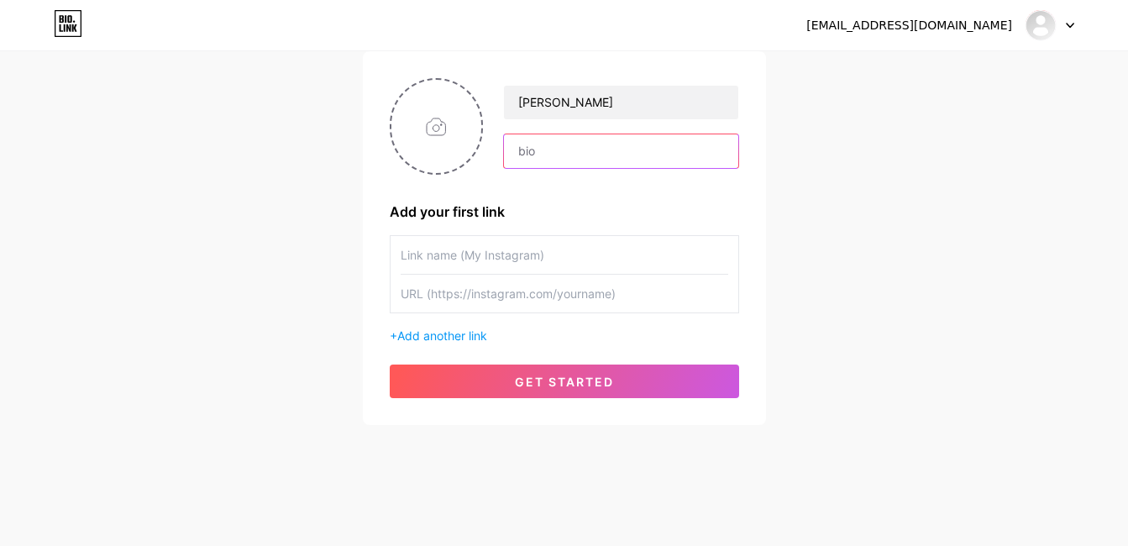
click at [548, 148] on input "text" at bounding box center [620, 151] width 233 height 34
click at [452, 123] on input "file" at bounding box center [436, 126] width 91 height 93
type input "C:\fakepath\[PERSON_NAME].jpeg"
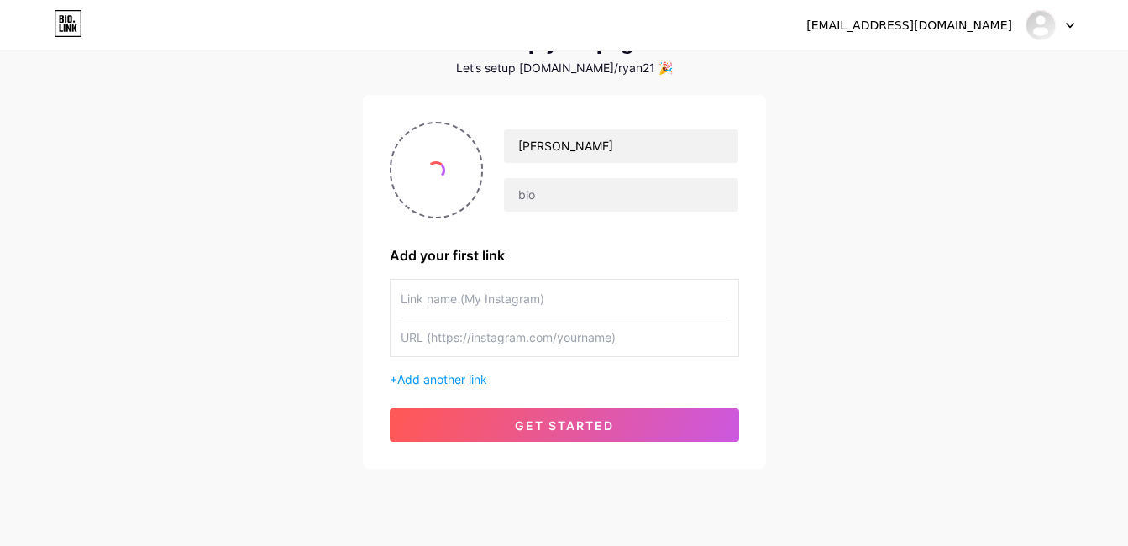
scroll to position [36, 0]
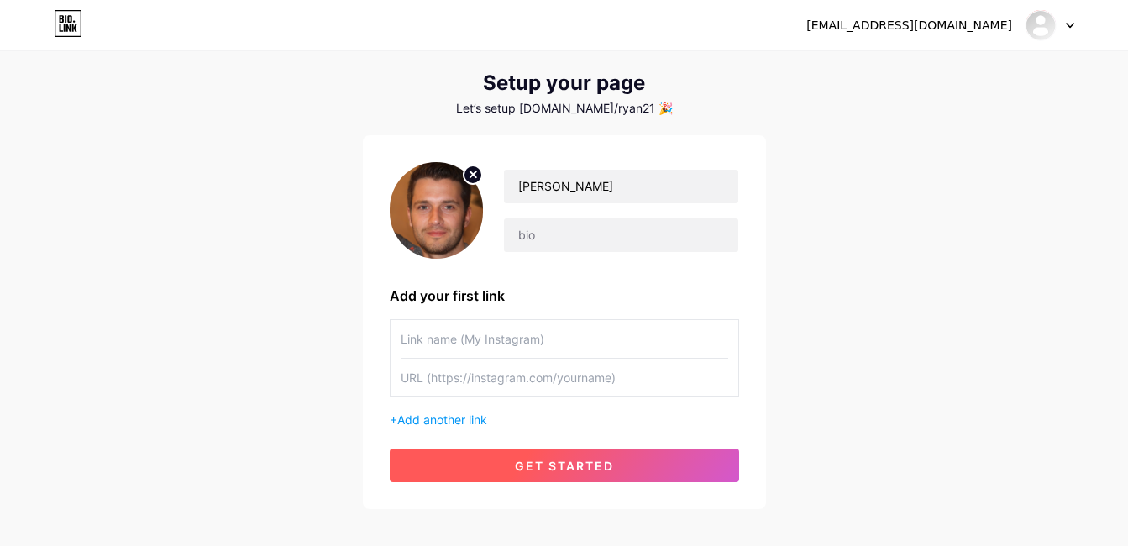
click at [668, 460] on button "get started" at bounding box center [564, 465] width 349 height 34
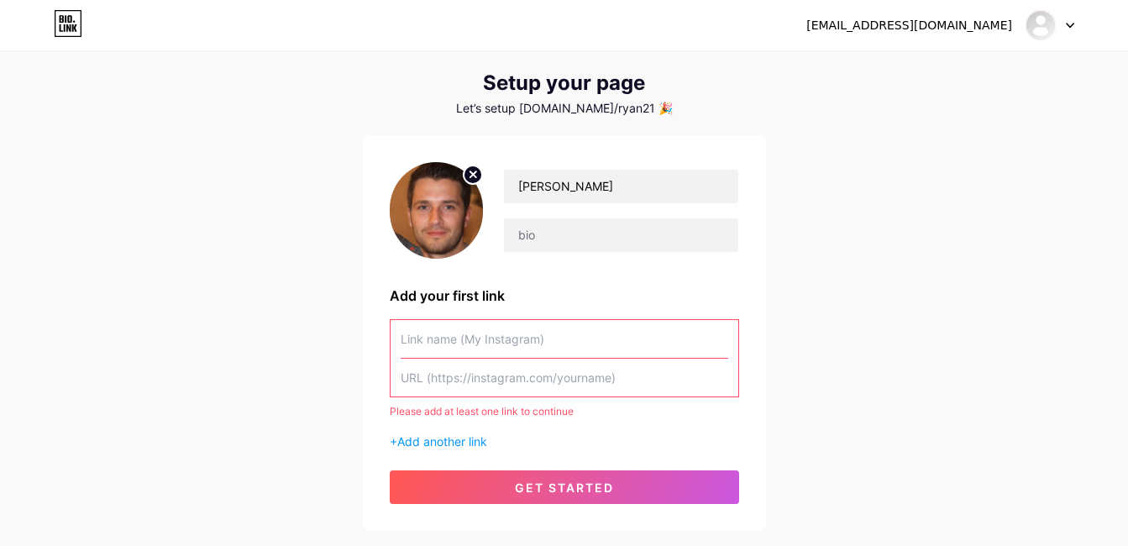
click at [550, 339] on input "text" at bounding box center [565, 339] width 328 height 38
click at [541, 370] on input "text" at bounding box center [565, 378] width 328 height 38
click at [543, 347] on input "text" at bounding box center [565, 339] width 328 height 38
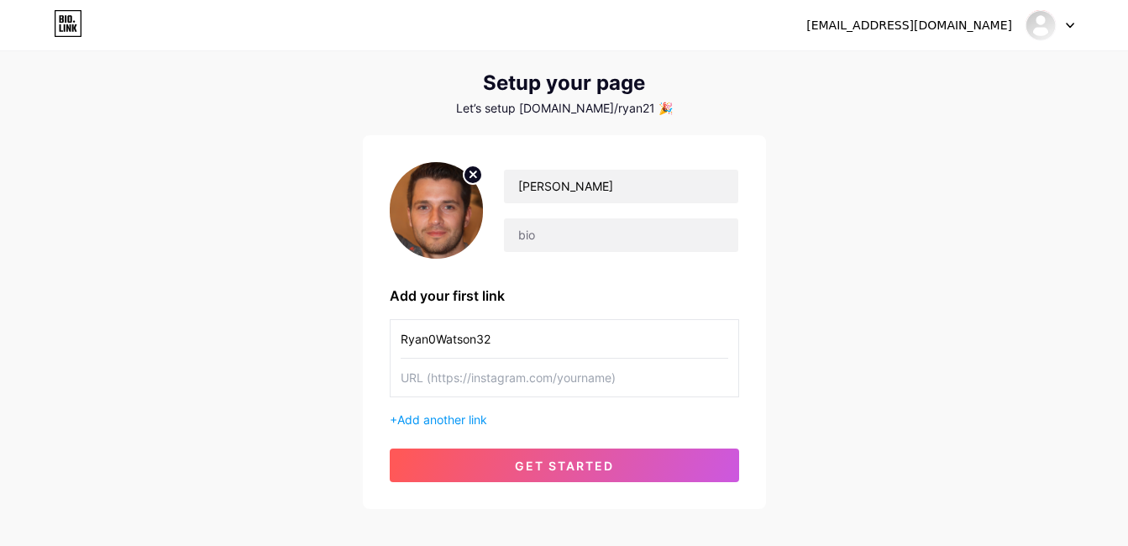
type input "Ryan0Watson32"
click at [817, 294] on div "[EMAIL_ADDRESS][DOMAIN_NAME] Dashboard Logout Setup your page Let’s setup [DOMA…" at bounding box center [564, 263] width 1128 height 599
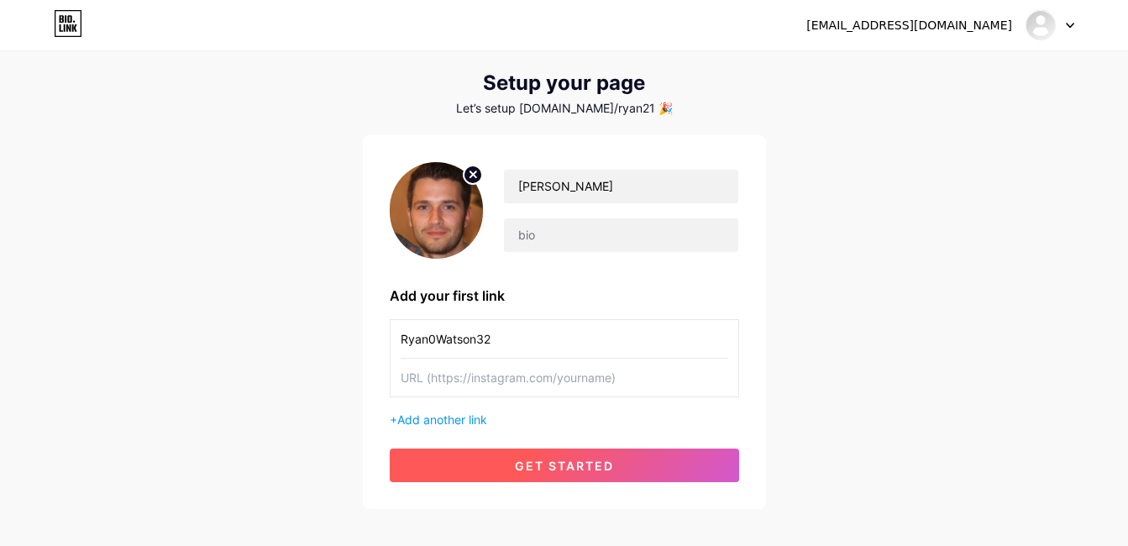
click at [648, 464] on button "get started" at bounding box center [564, 465] width 349 height 34
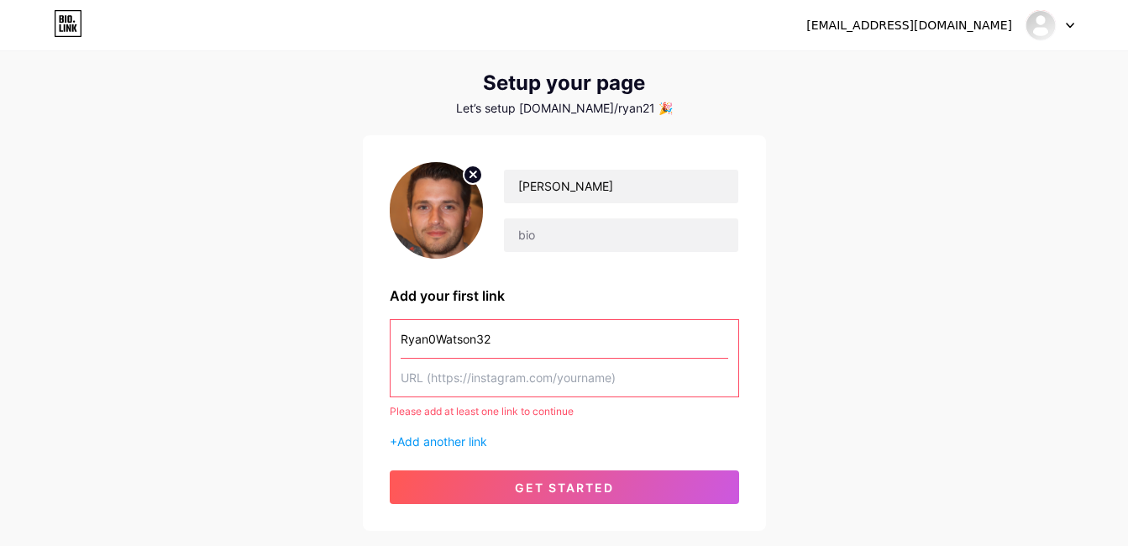
click at [522, 376] on input "text" at bounding box center [565, 378] width 328 height 38
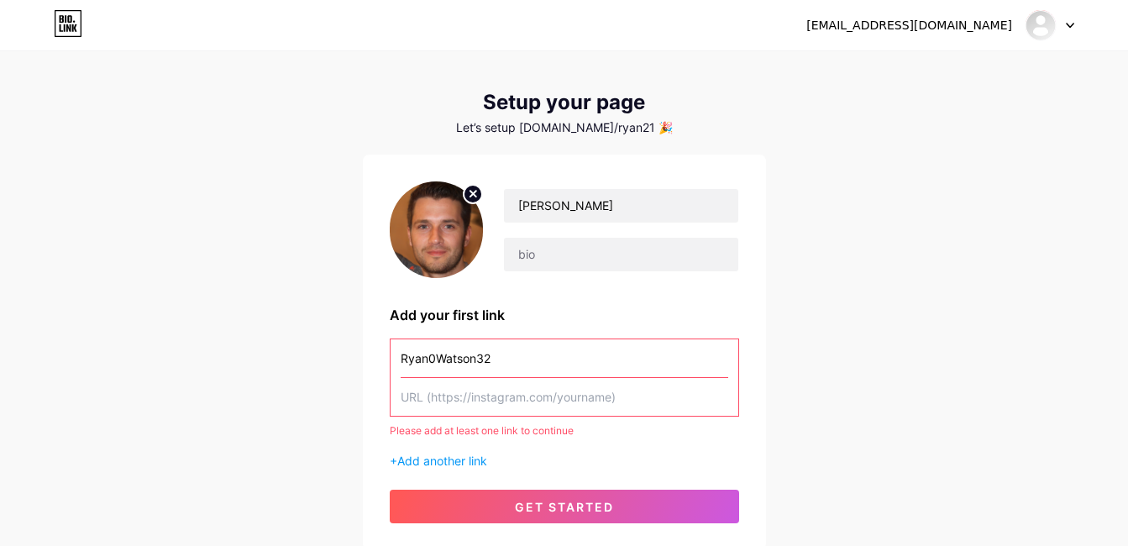
scroll to position [0, 0]
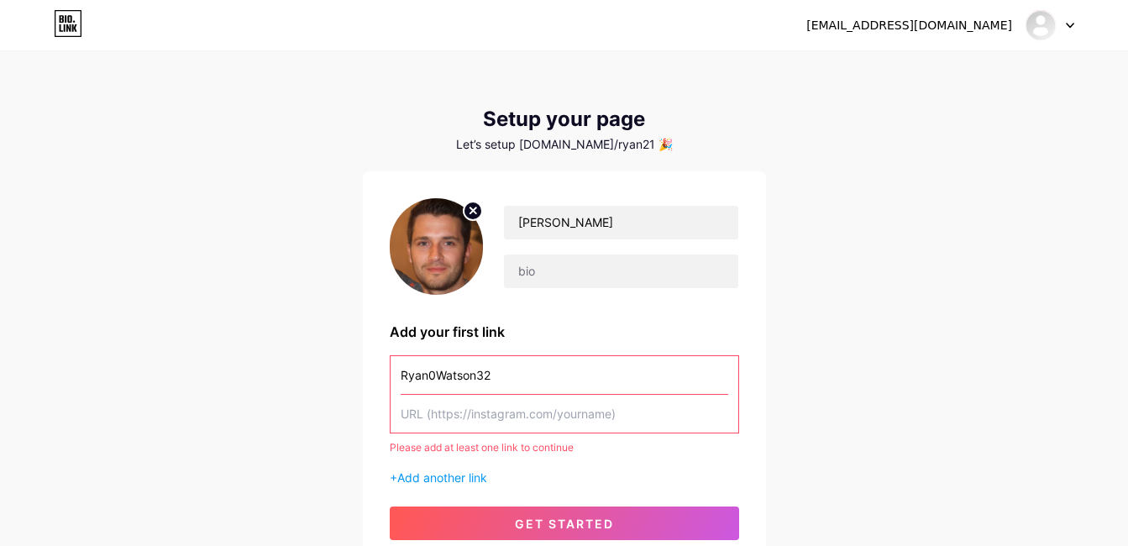
drag, startPoint x: 791, startPoint y: 136, endPoint x: 486, endPoint y: 24, distance: 325.0
click at [793, 136] on div "[EMAIL_ADDRESS][DOMAIN_NAME] Dashboard Logout Setup your page Let’s setup [DOMA…" at bounding box center [564, 310] width 1128 height 621
